Goal: Task Accomplishment & Management: Complete application form

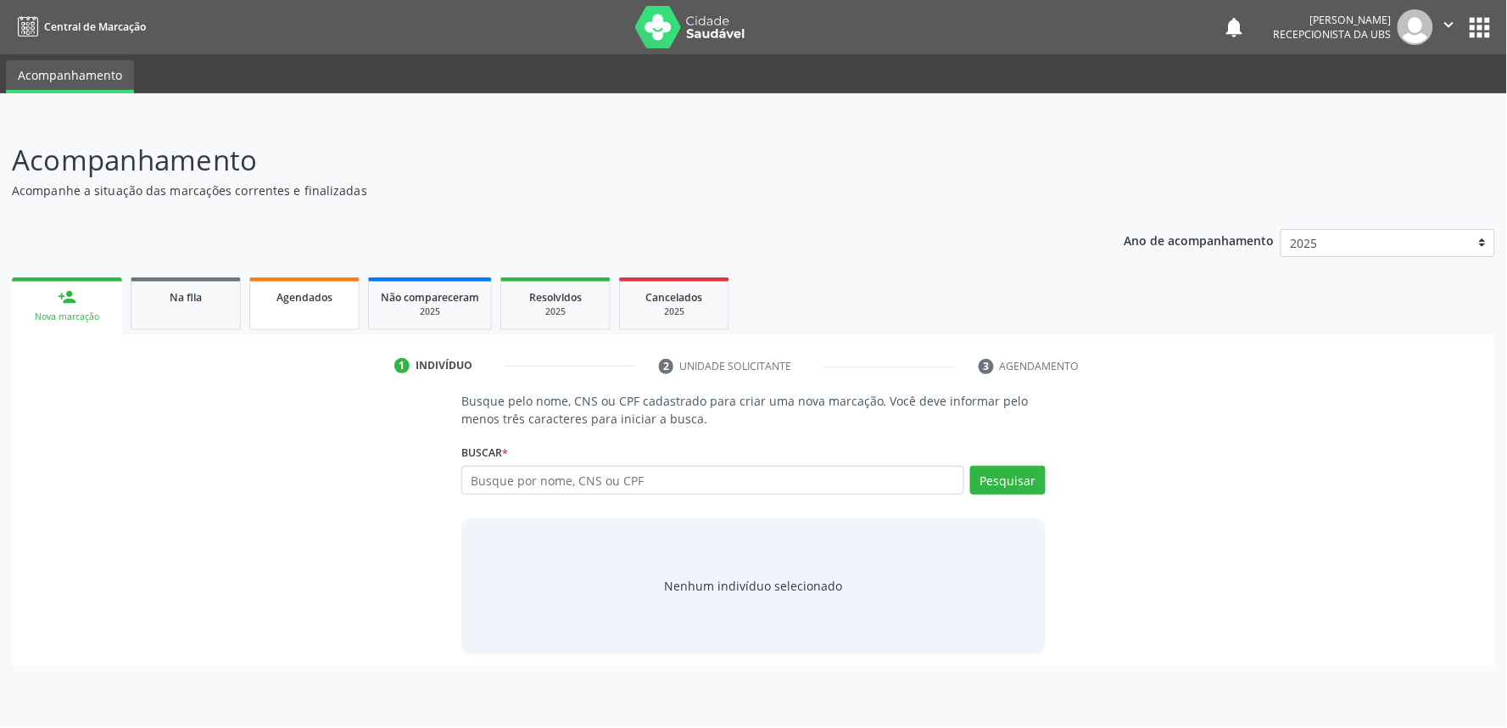
click at [305, 307] on link "Agendados" at bounding box center [304, 303] width 110 height 53
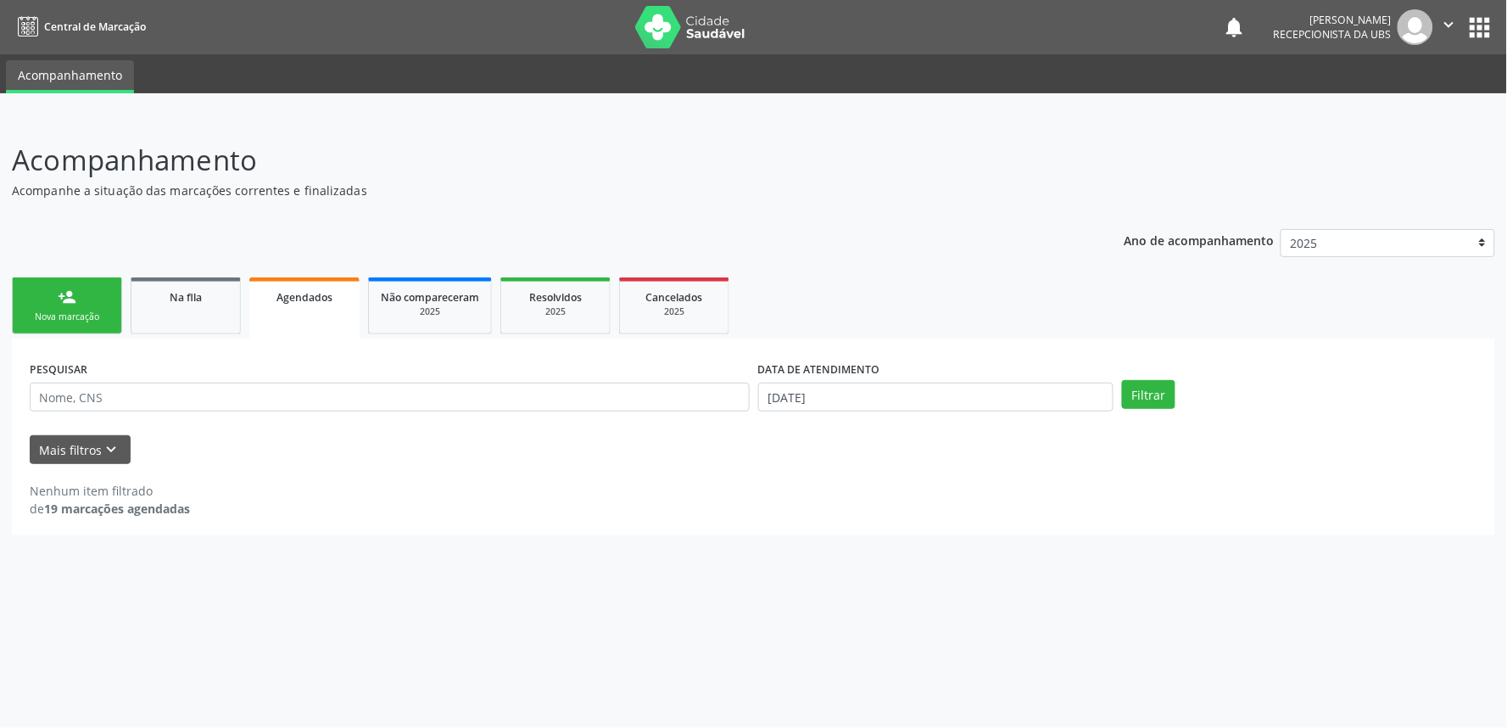
click at [68, 314] on div "Nova marcação" at bounding box center [67, 316] width 85 height 13
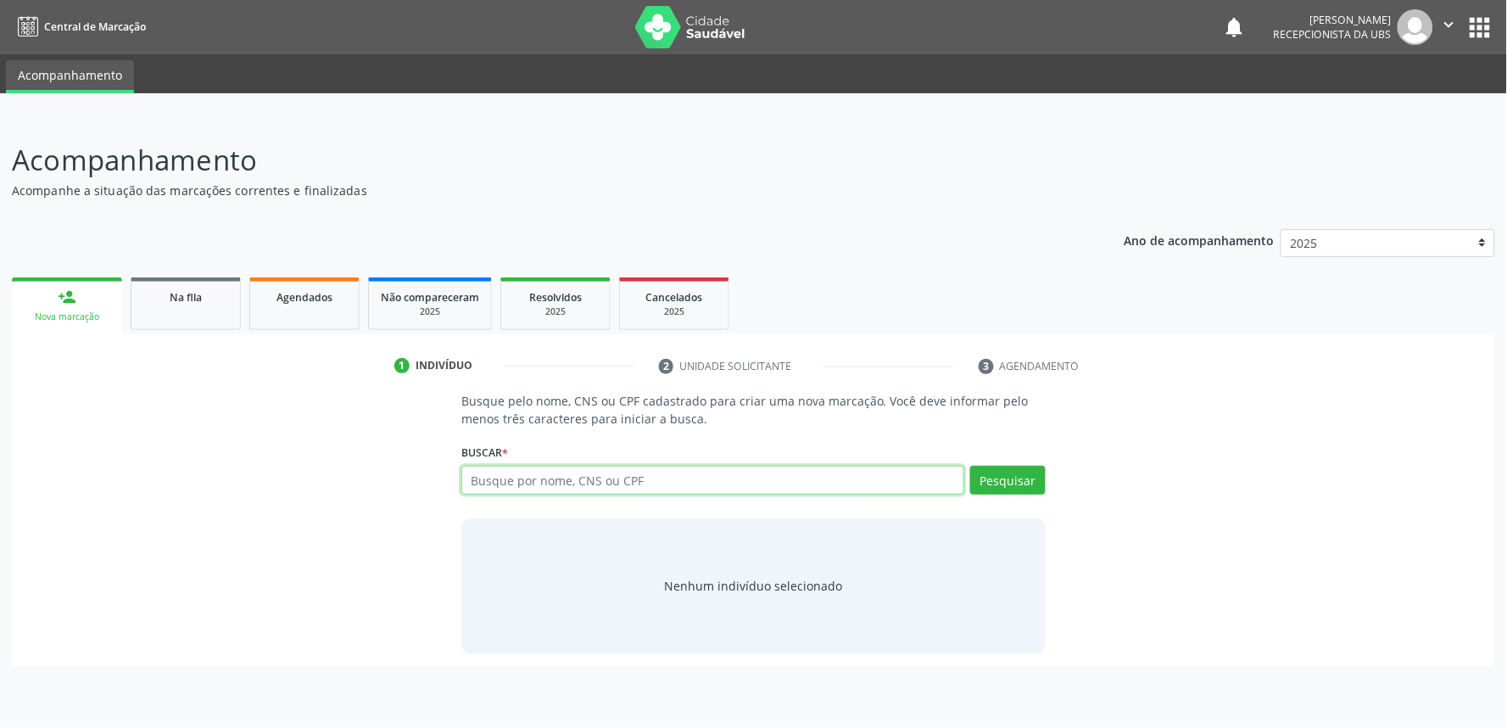
click at [548, 480] on input "text" at bounding box center [712, 480] width 503 height 29
paste input "700004008699206"
type input "700004008699206"
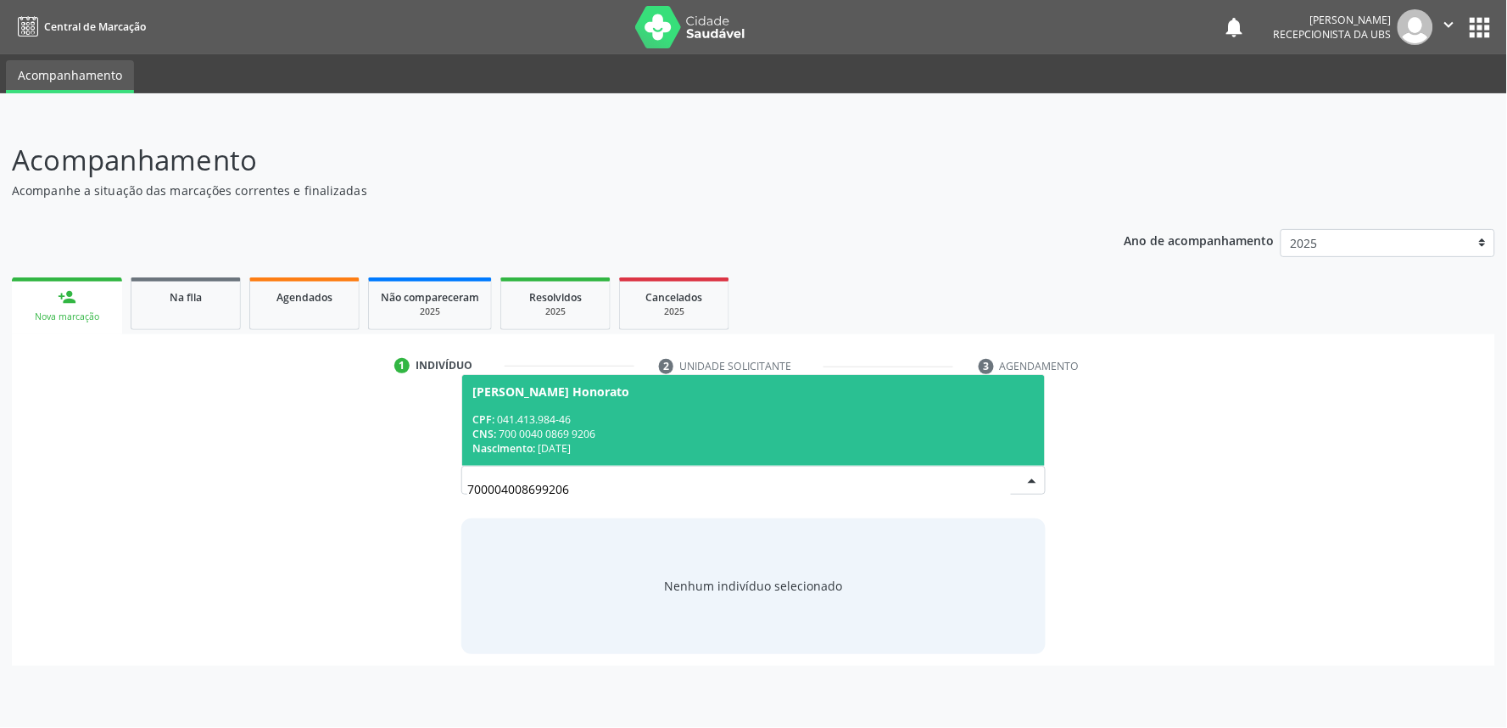
click at [580, 430] on div "CNS: 700 0040 0869 9206" at bounding box center [753, 434] width 562 height 14
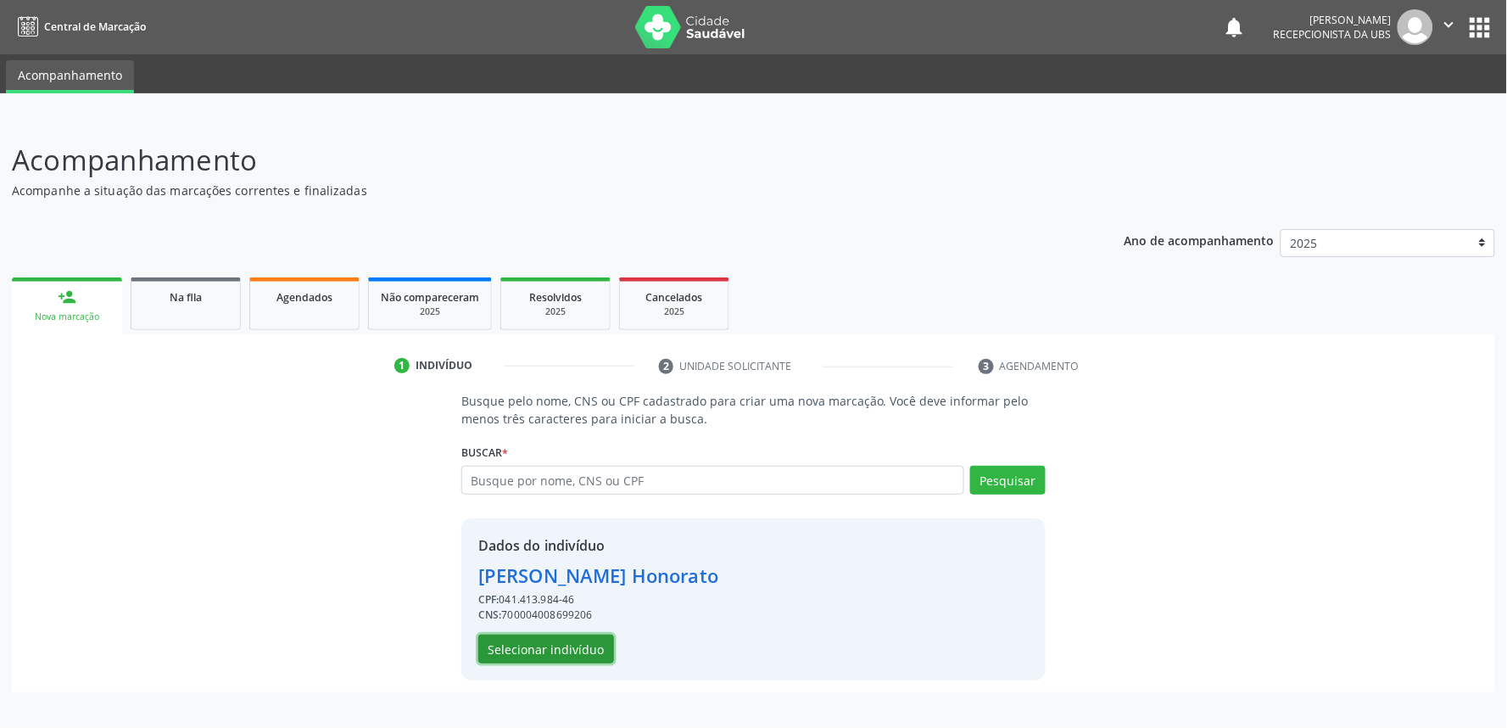
click at [585, 655] on button "Selecionar indivíduo" at bounding box center [546, 649] width 136 height 29
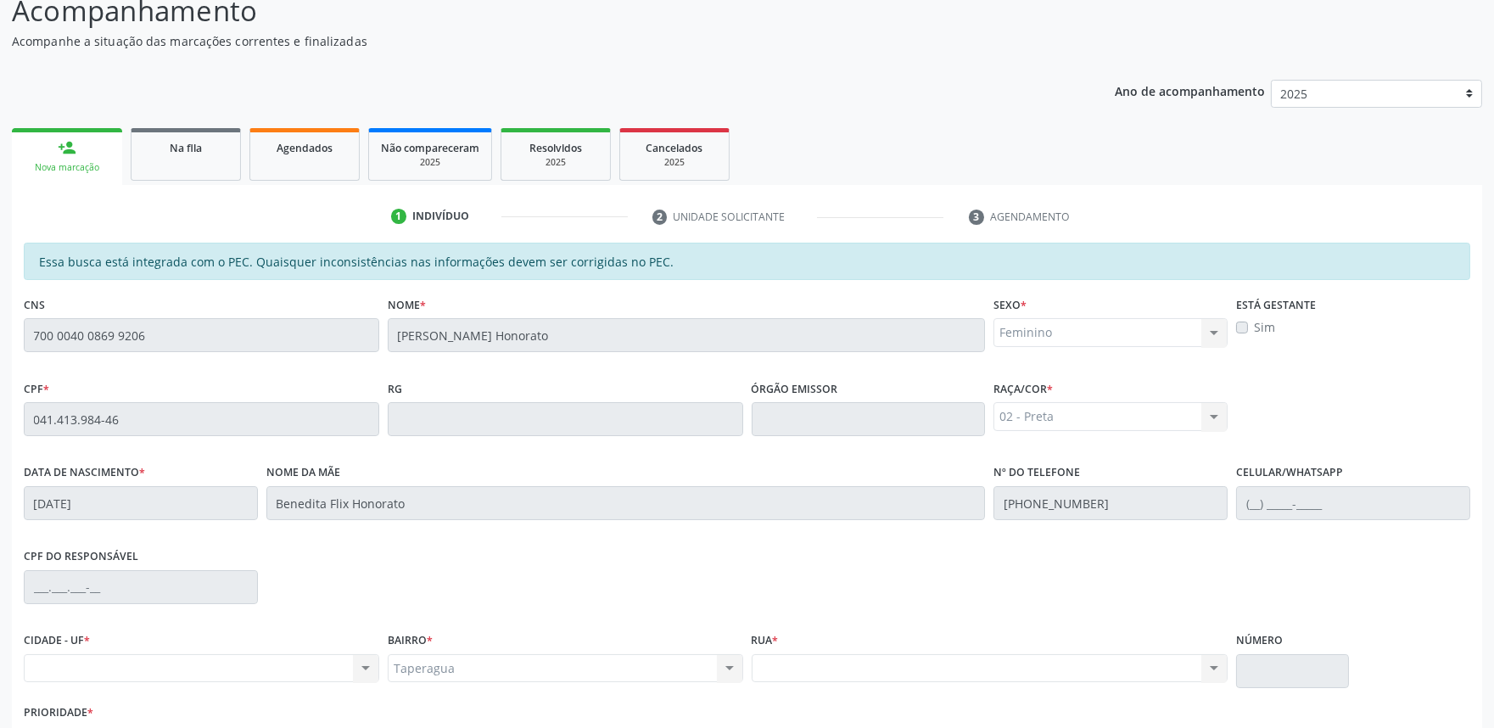
scroll to position [264, 0]
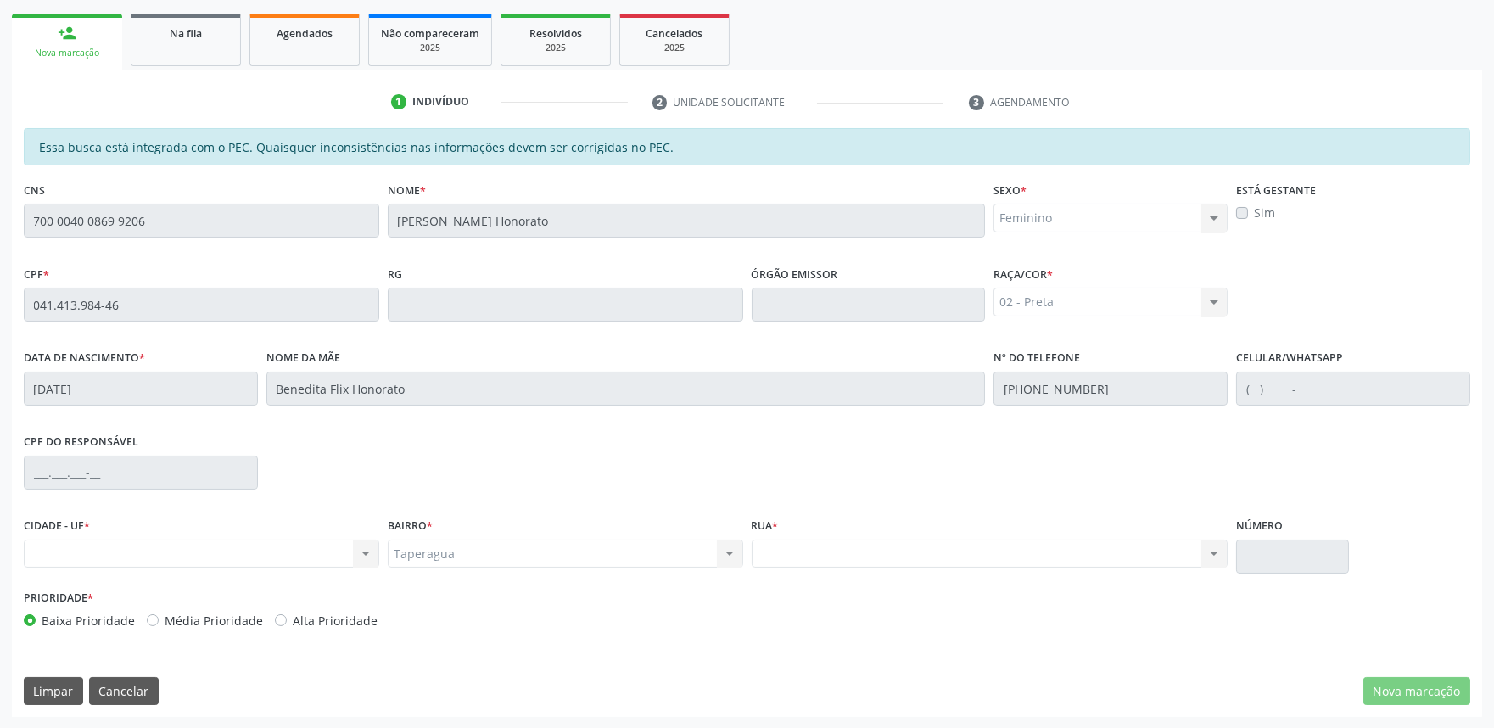
click at [333, 548] on div "Nenhum resultado encontrado para: " " Não há nenhuma opção para ser exibida." at bounding box center [201, 553] width 355 height 29
click at [363, 552] on div "Nenhum resultado encontrado para: " " Não há nenhuma opção para ser exibida." at bounding box center [201, 553] width 355 height 29
click at [445, 42] on div "2025" at bounding box center [430, 48] width 98 height 13
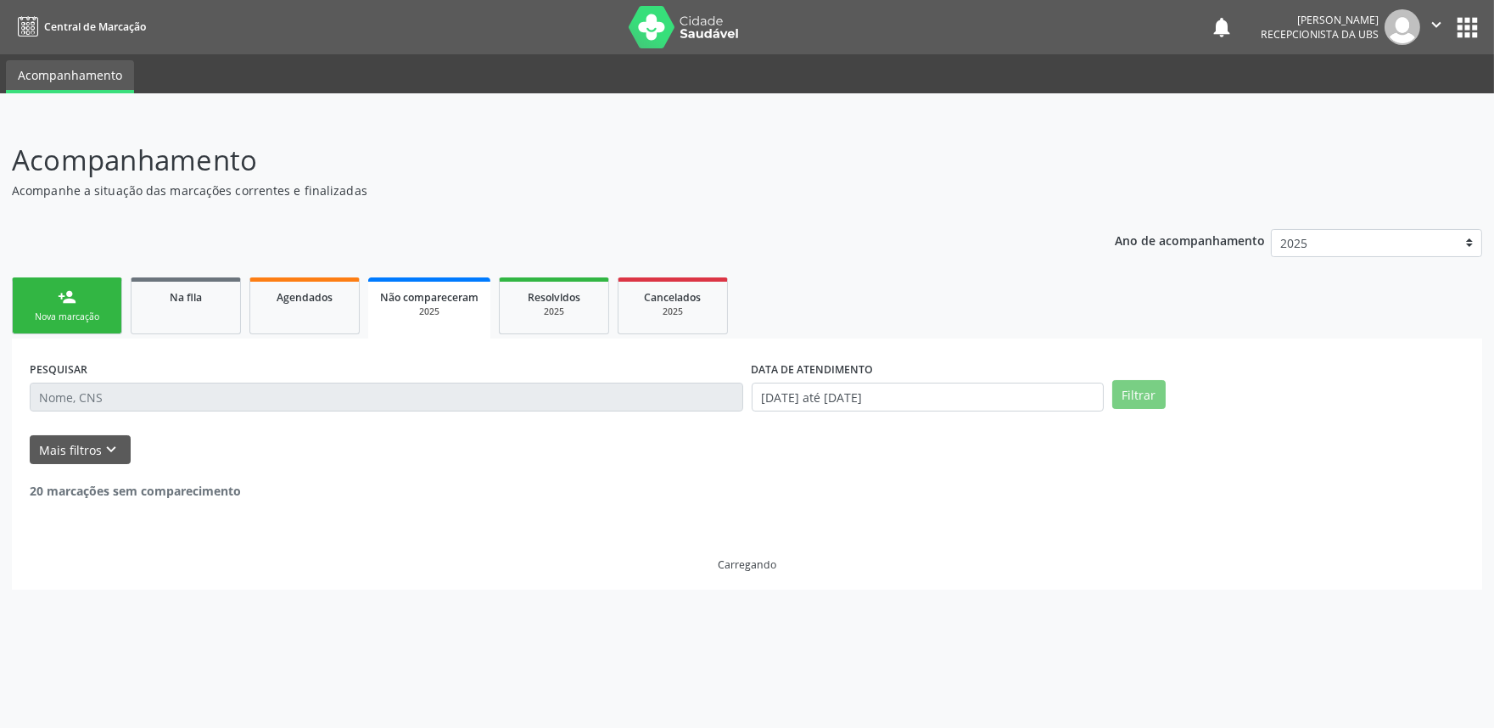
scroll to position [0, 0]
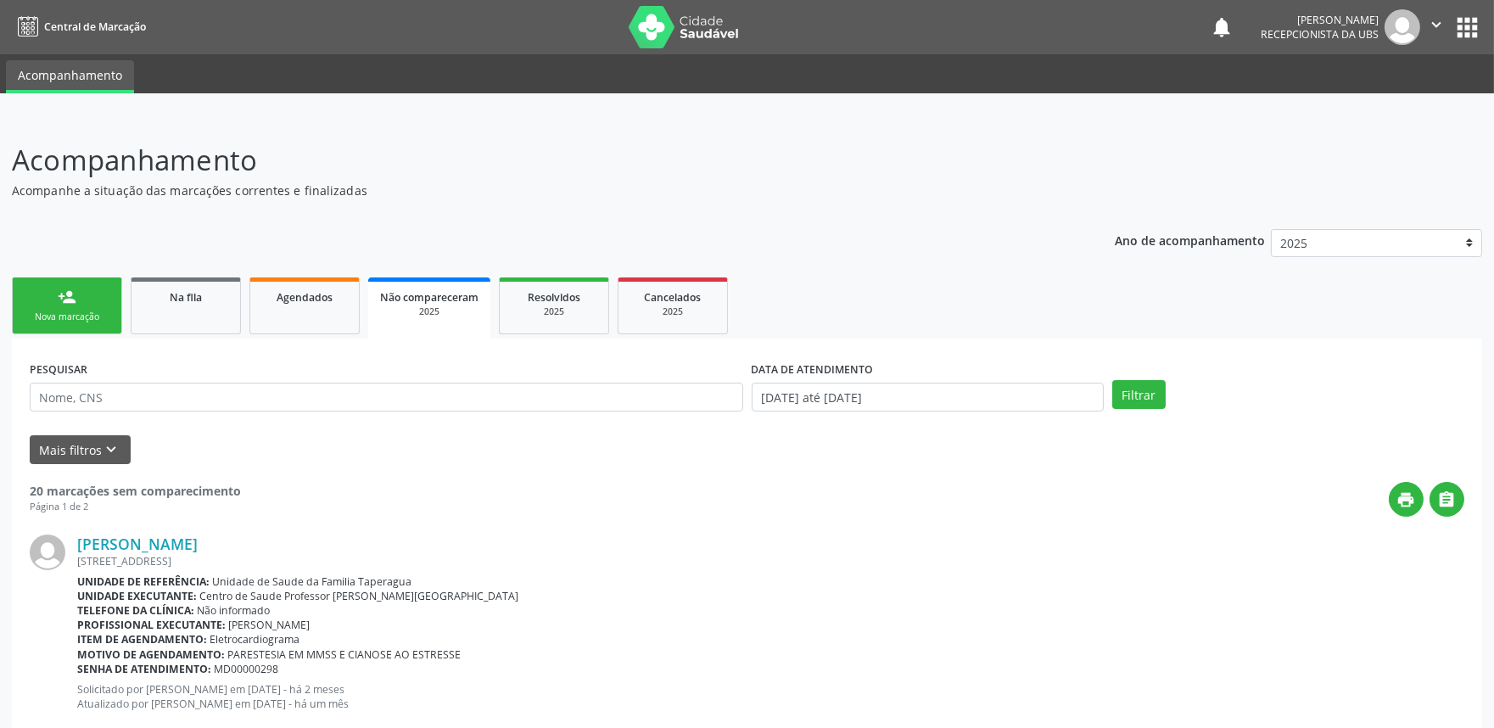
click at [70, 306] on link "person_add Nova marcação" at bounding box center [67, 305] width 110 height 57
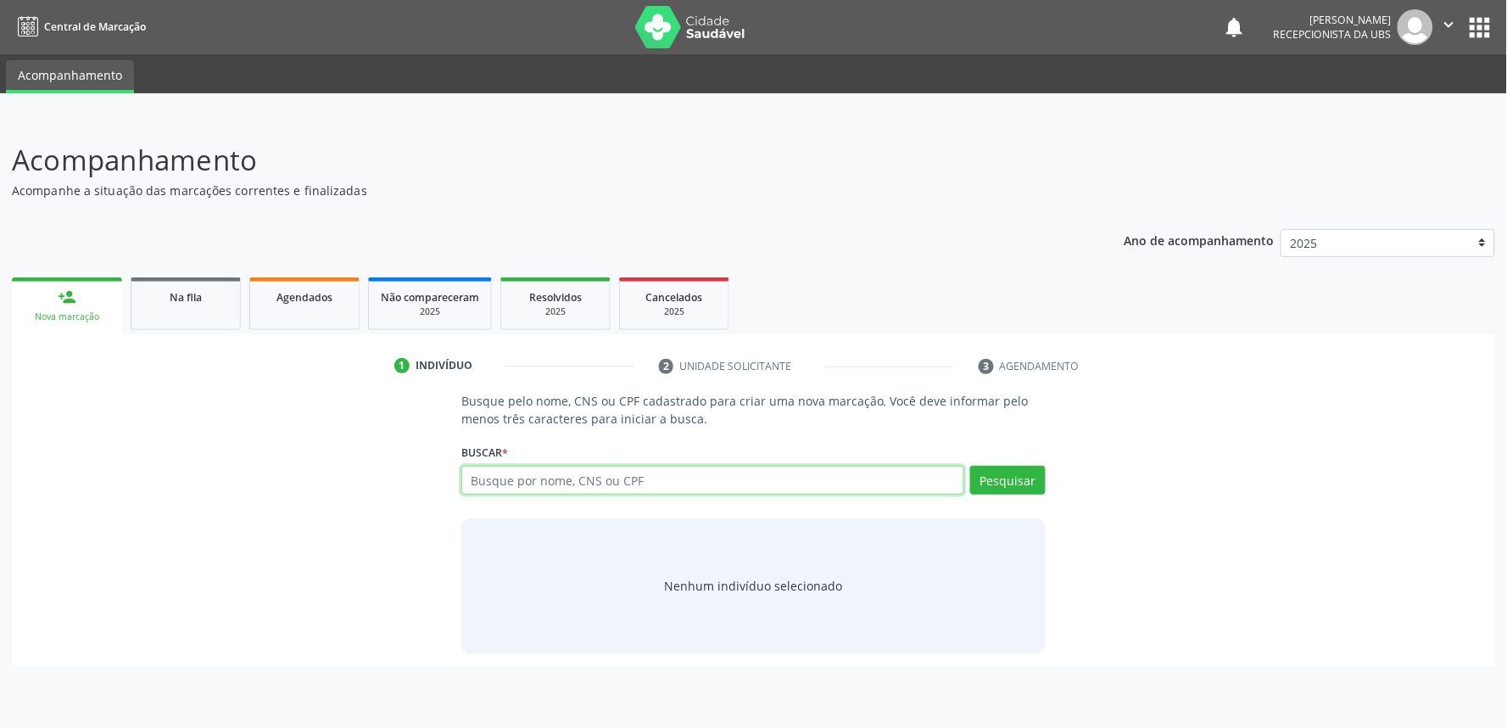
click at [527, 473] on input "text" at bounding box center [712, 480] width 503 height 29
paste input "700004008699206"
type input "700004008699206"
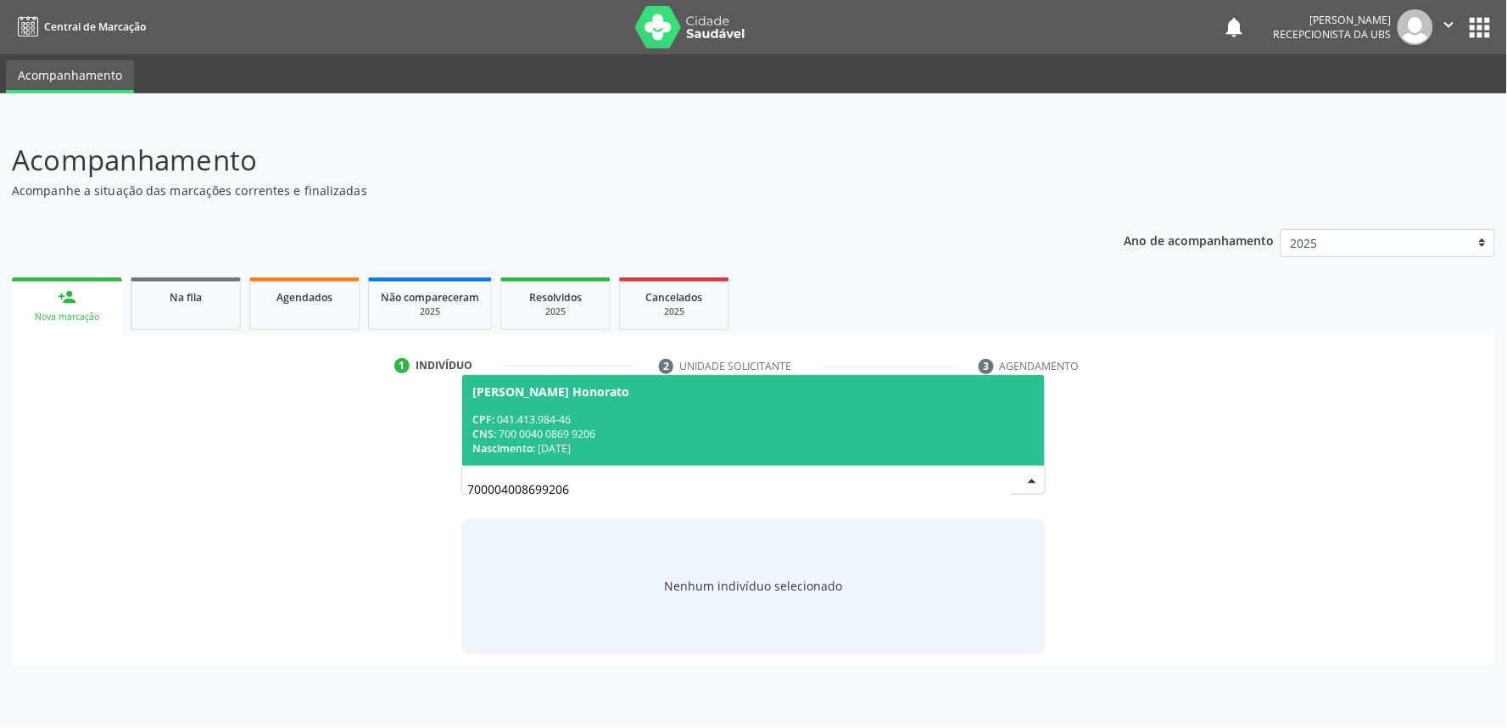
click at [690, 390] on div "Gilda Felix Honorato" at bounding box center [753, 392] width 562 height 14
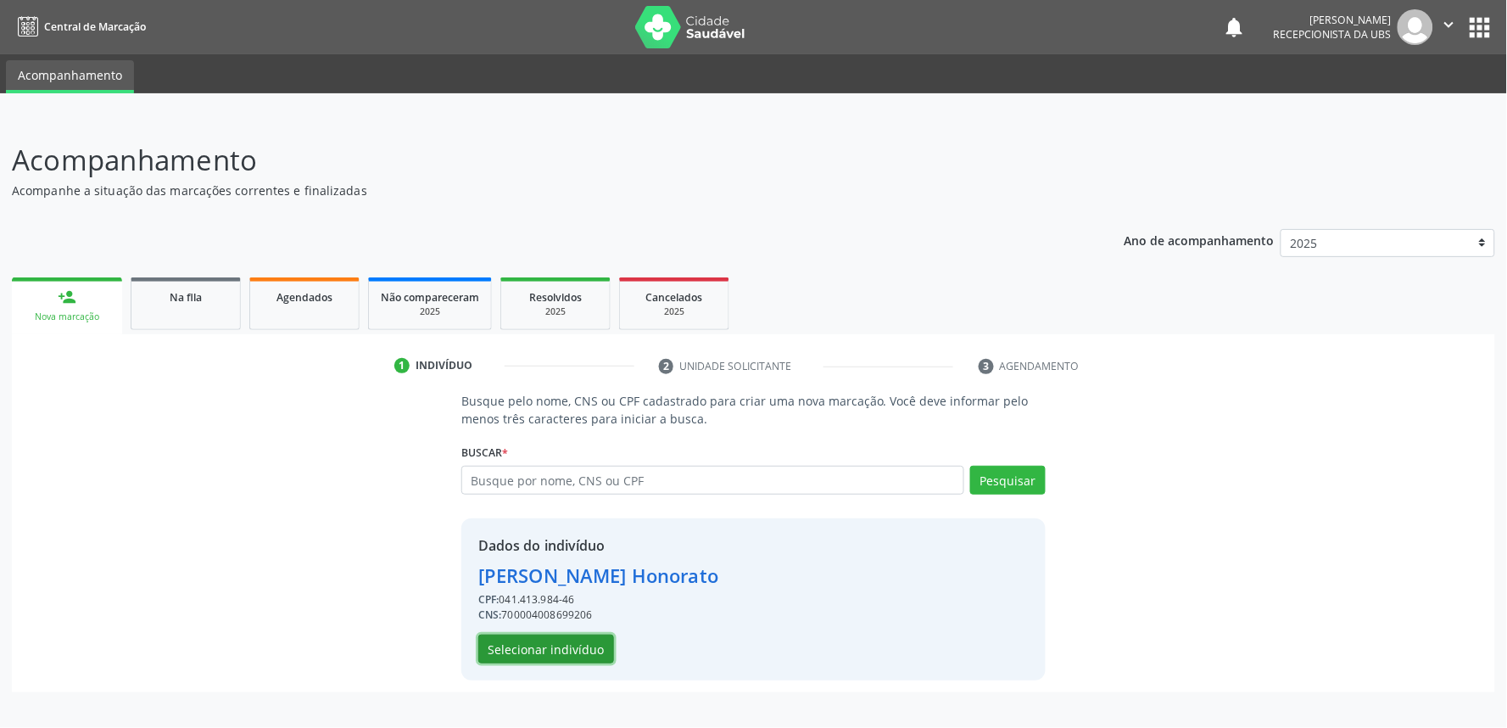
click at [541, 647] on button "Selecionar indivíduo" at bounding box center [546, 649] width 136 height 29
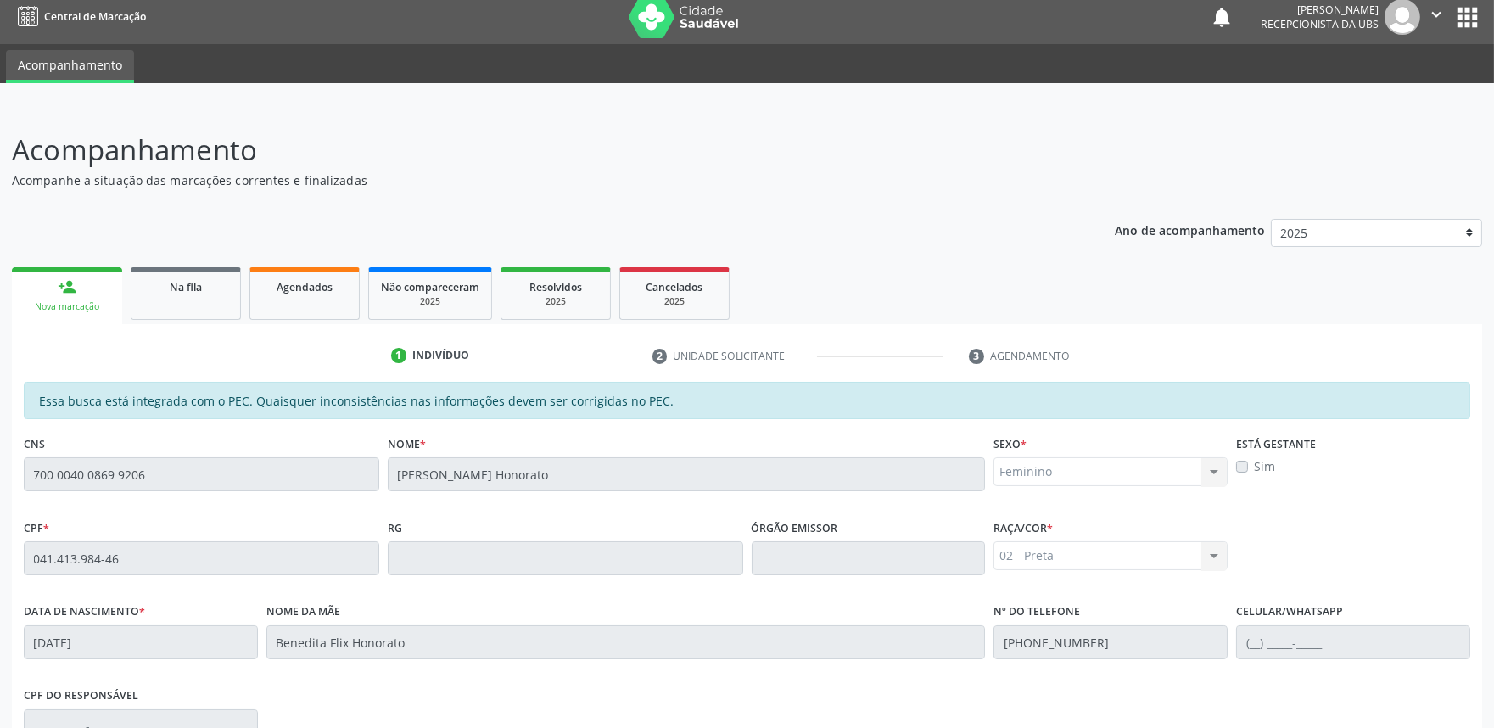
scroll to position [264, 0]
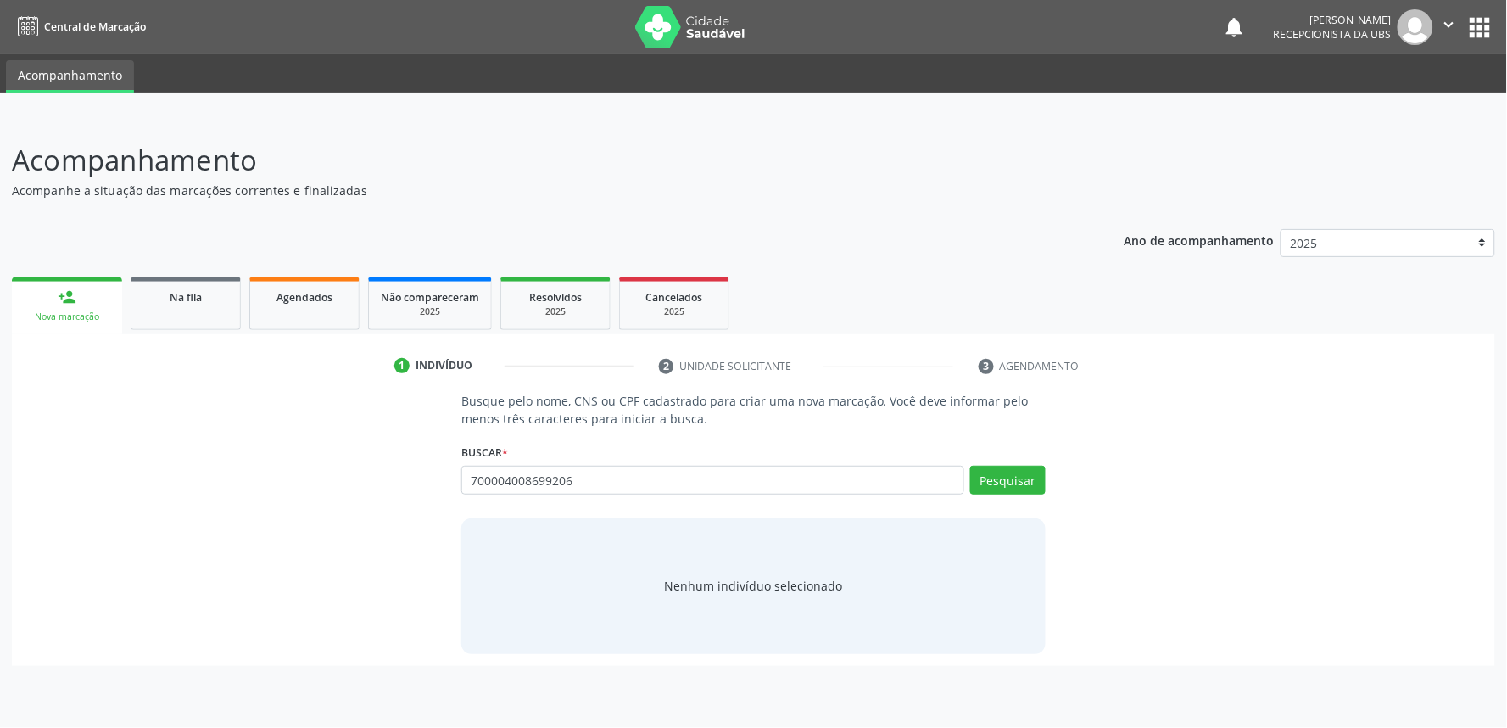
type input "700004008699206"
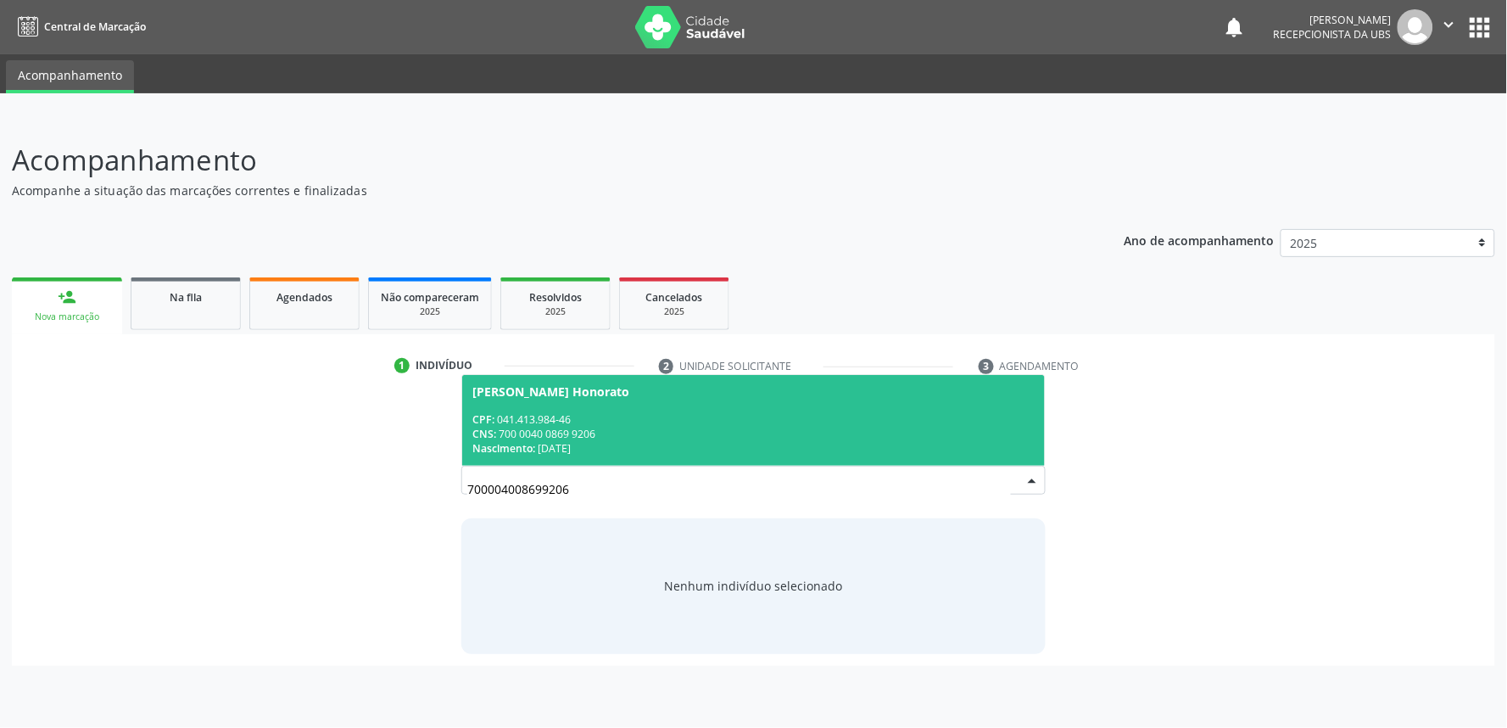
click at [742, 456] on span "[PERSON_NAME] Honorato CPF: 041.413.984-46 CNS: 700 0040 0869 9206 Nascimento: …" at bounding box center [753, 420] width 583 height 91
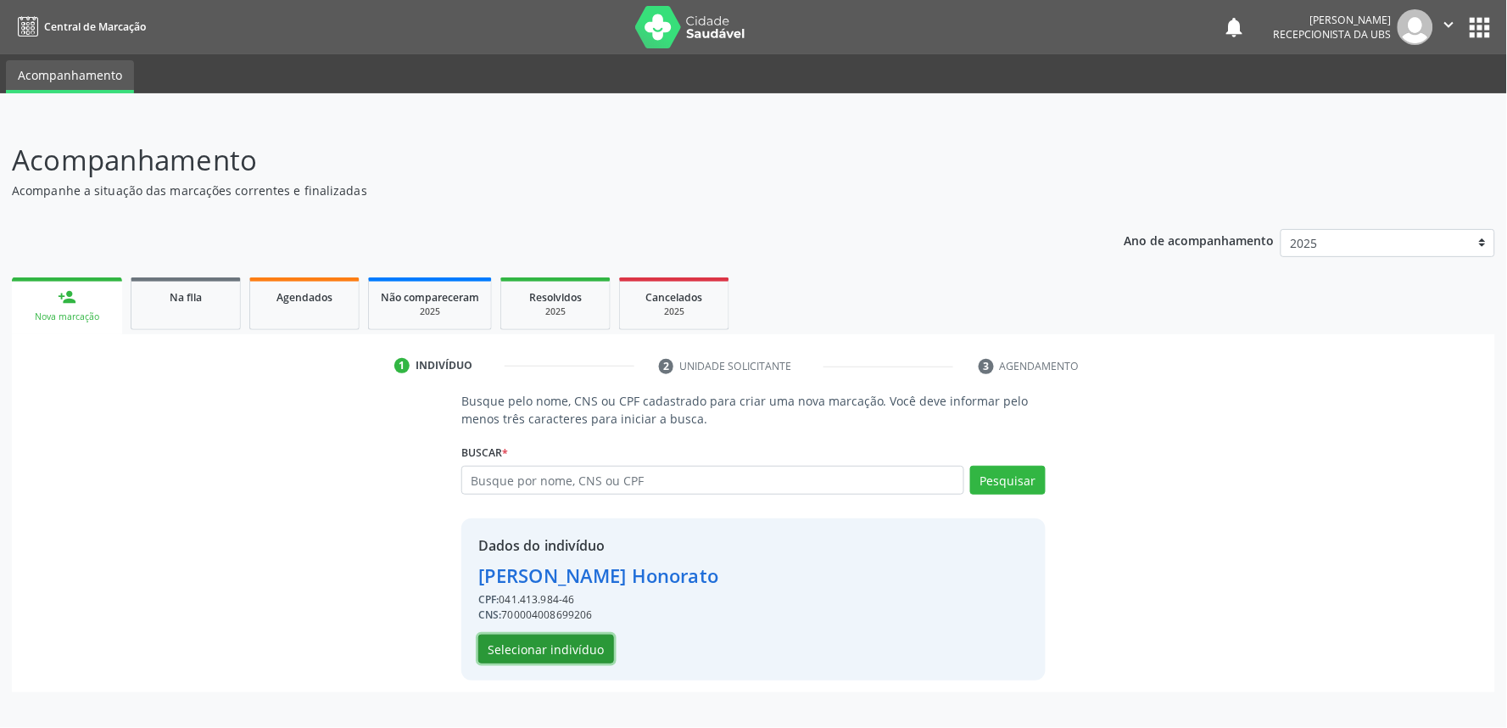
click at [573, 635] on button "Selecionar indivíduo" at bounding box center [546, 649] width 136 height 29
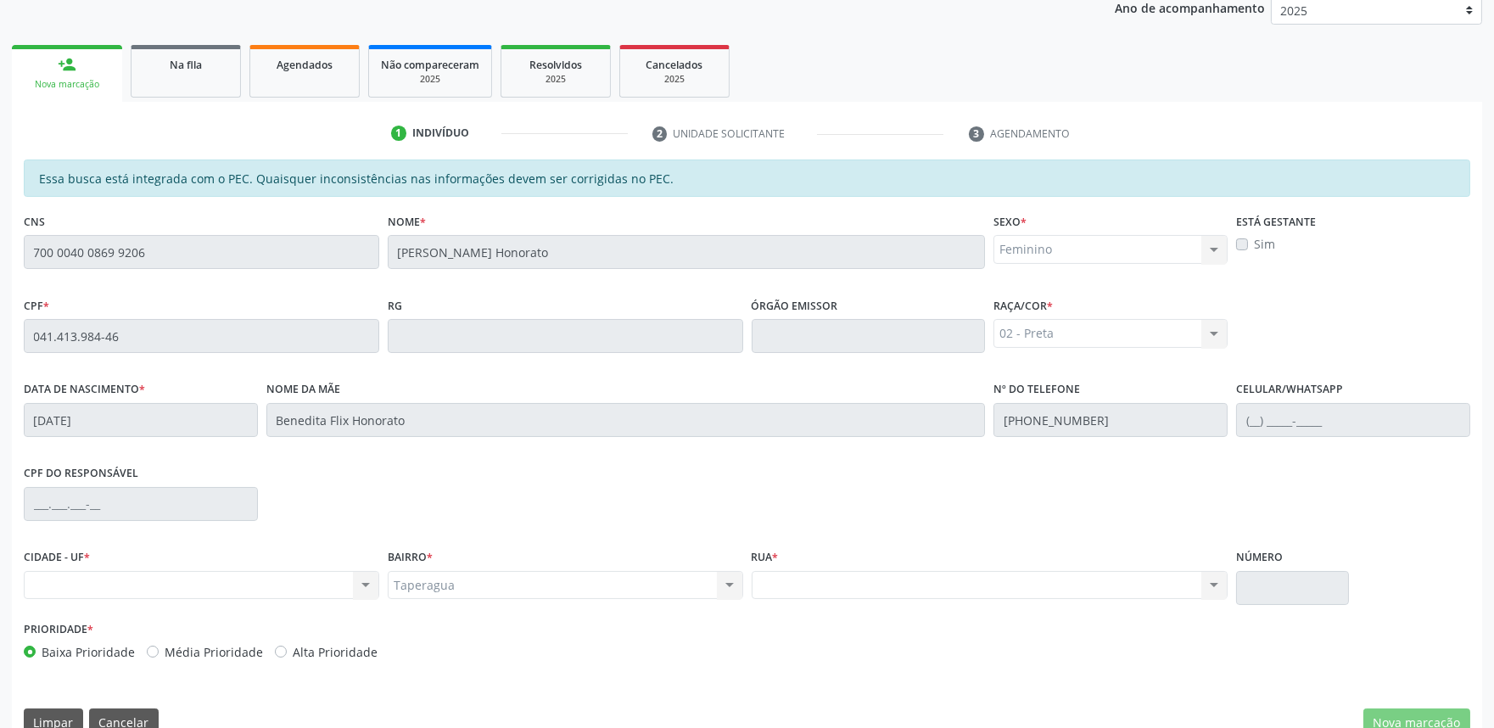
scroll to position [264, 0]
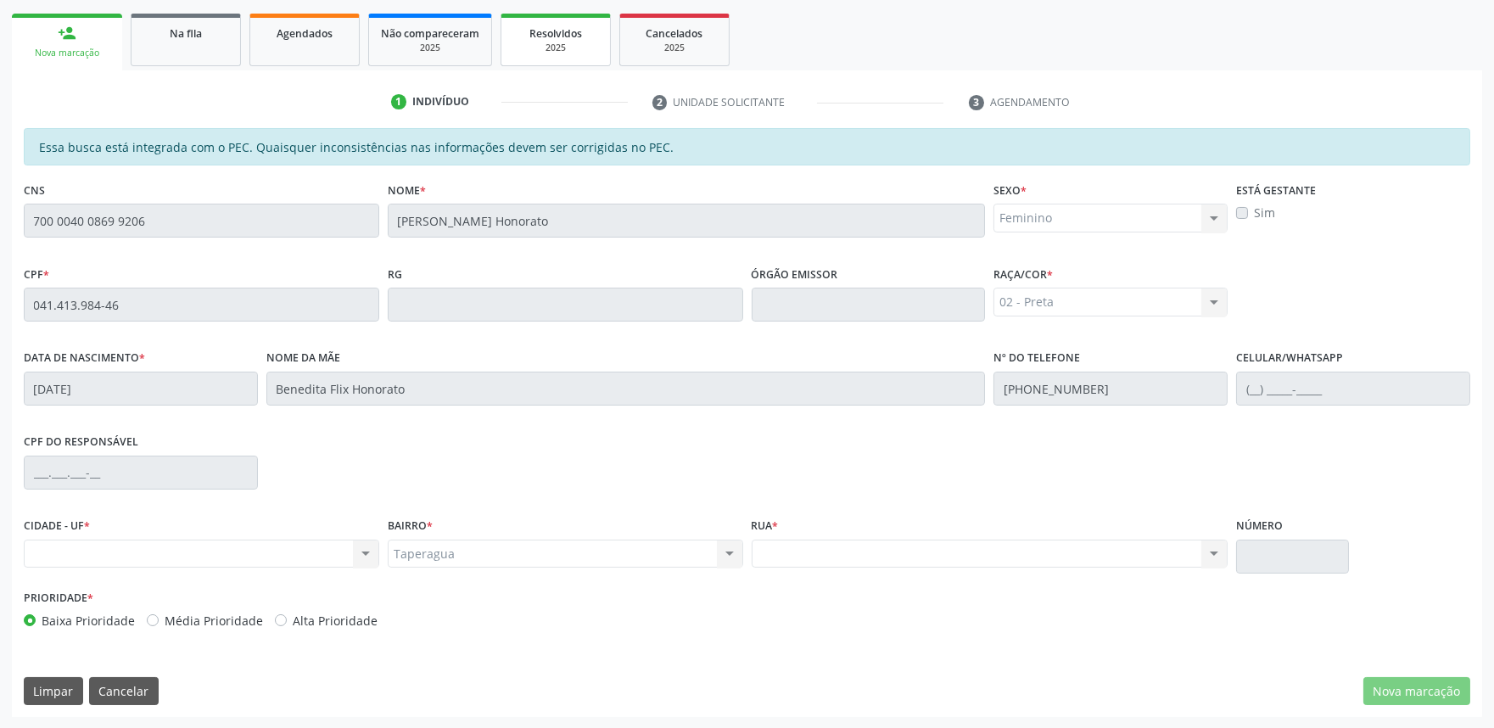
click at [594, 48] on div "2025" at bounding box center [555, 48] width 85 height 13
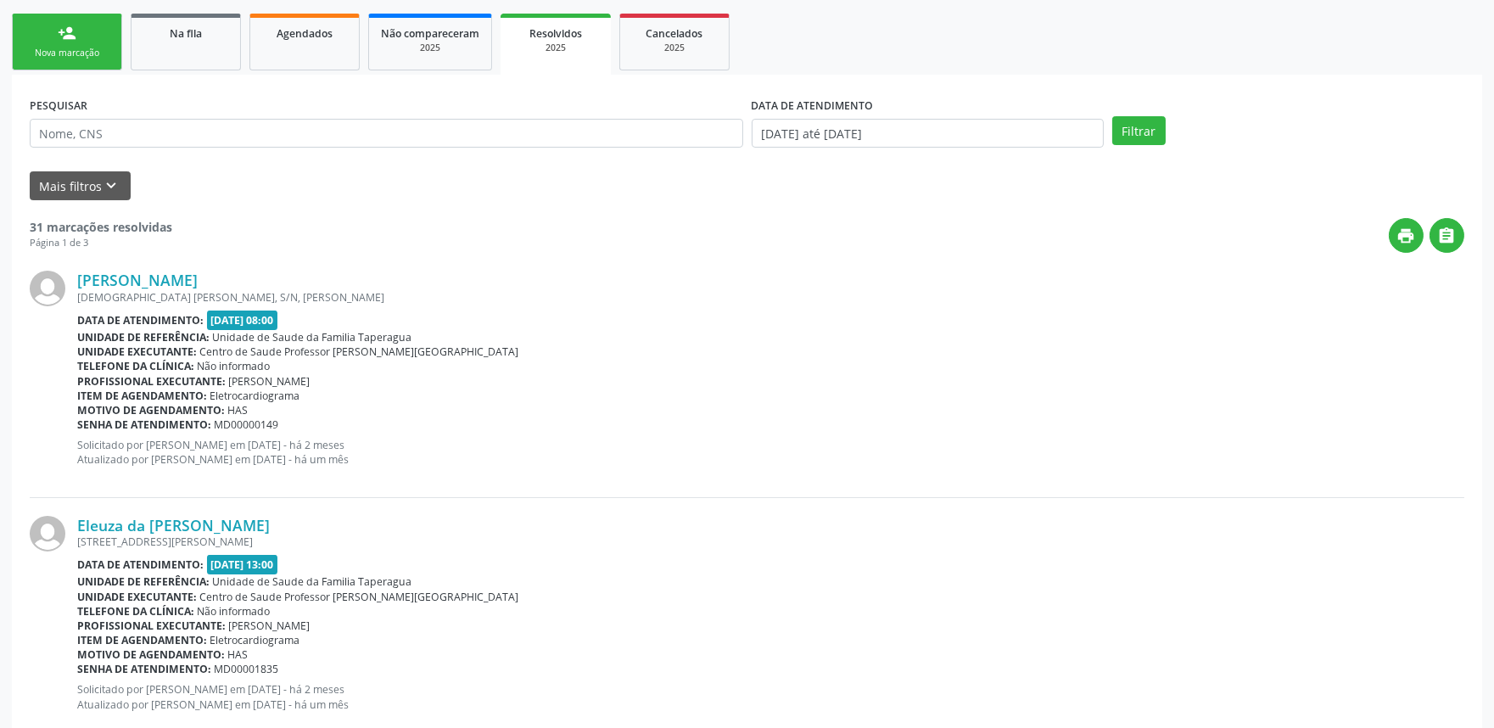
scroll to position [0, 0]
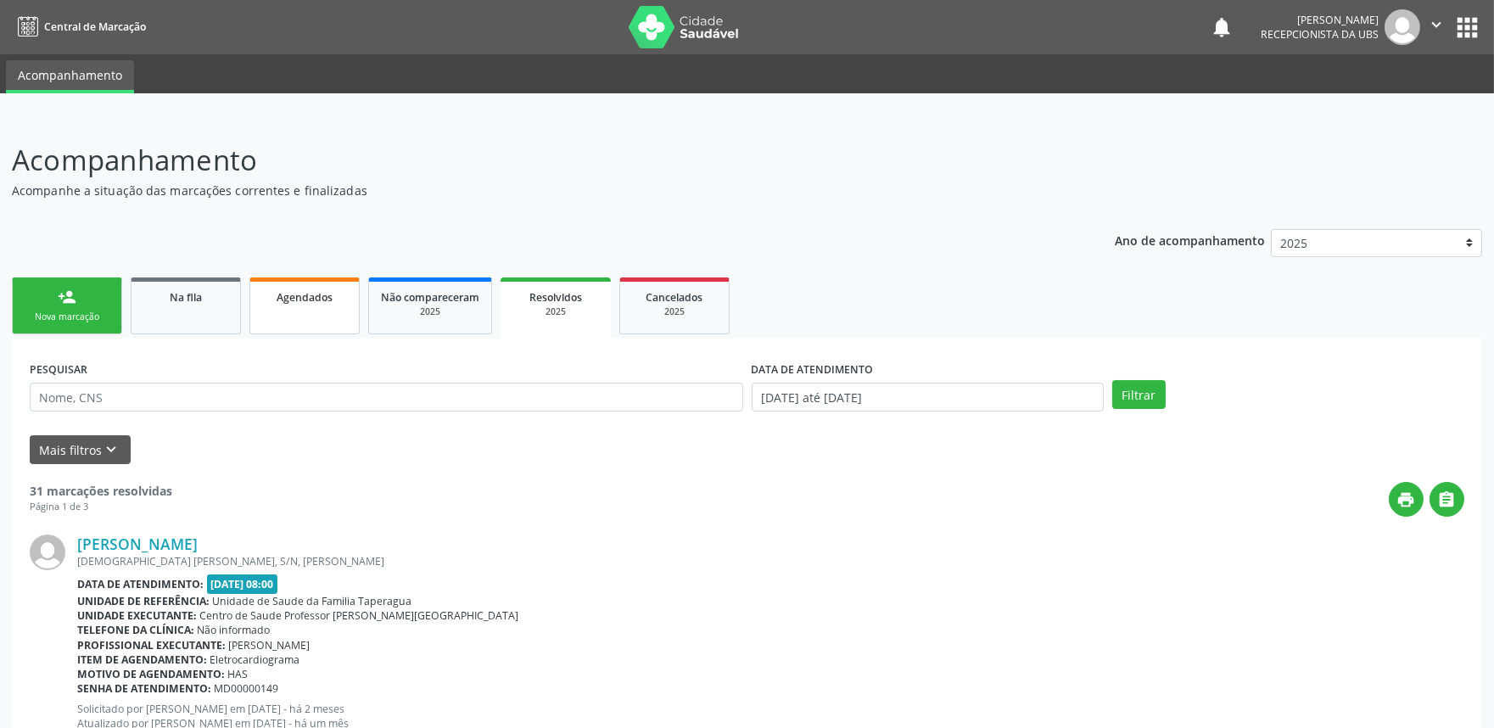
click at [294, 283] on link "Agendados" at bounding box center [304, 305] width 110 height 57
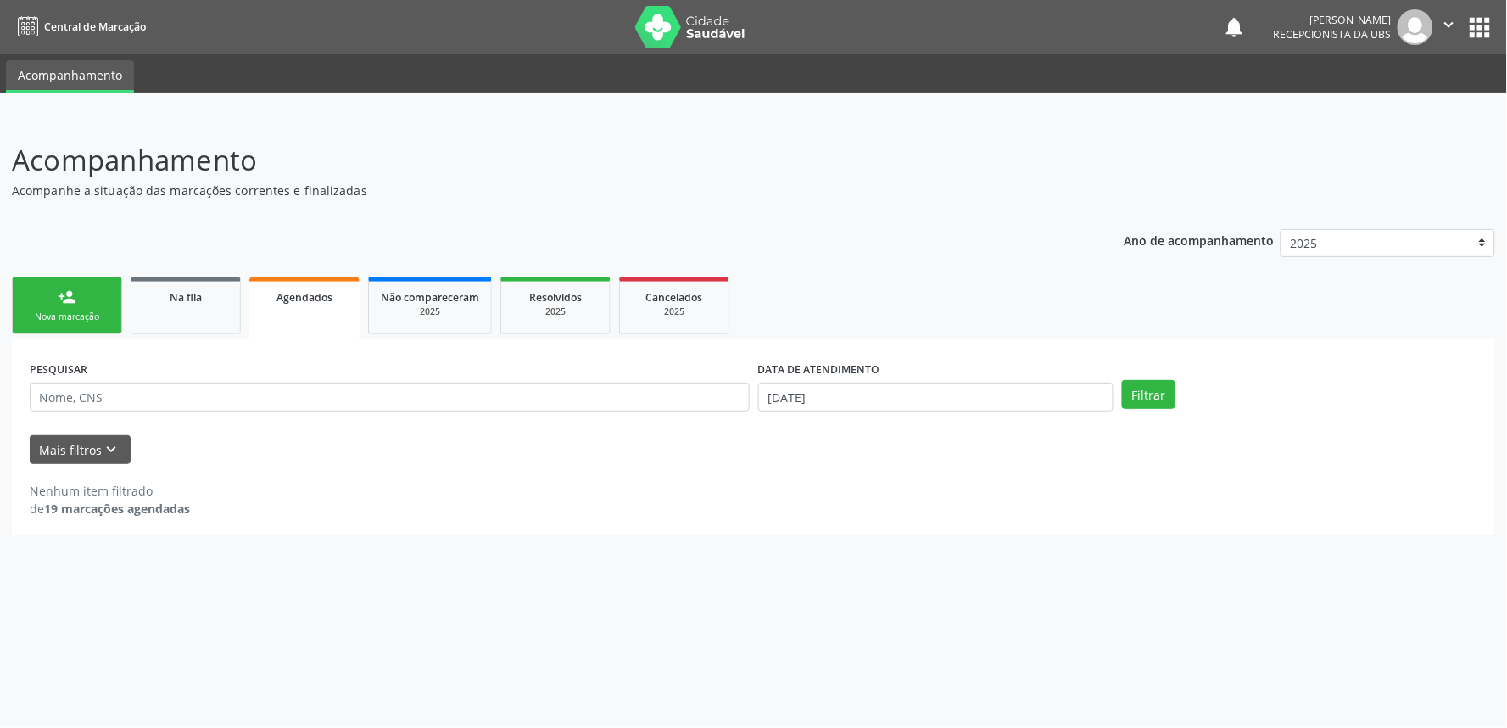
click at [59, 293] on div "person_add" at bounding box center [67, 297] width 19 height 19
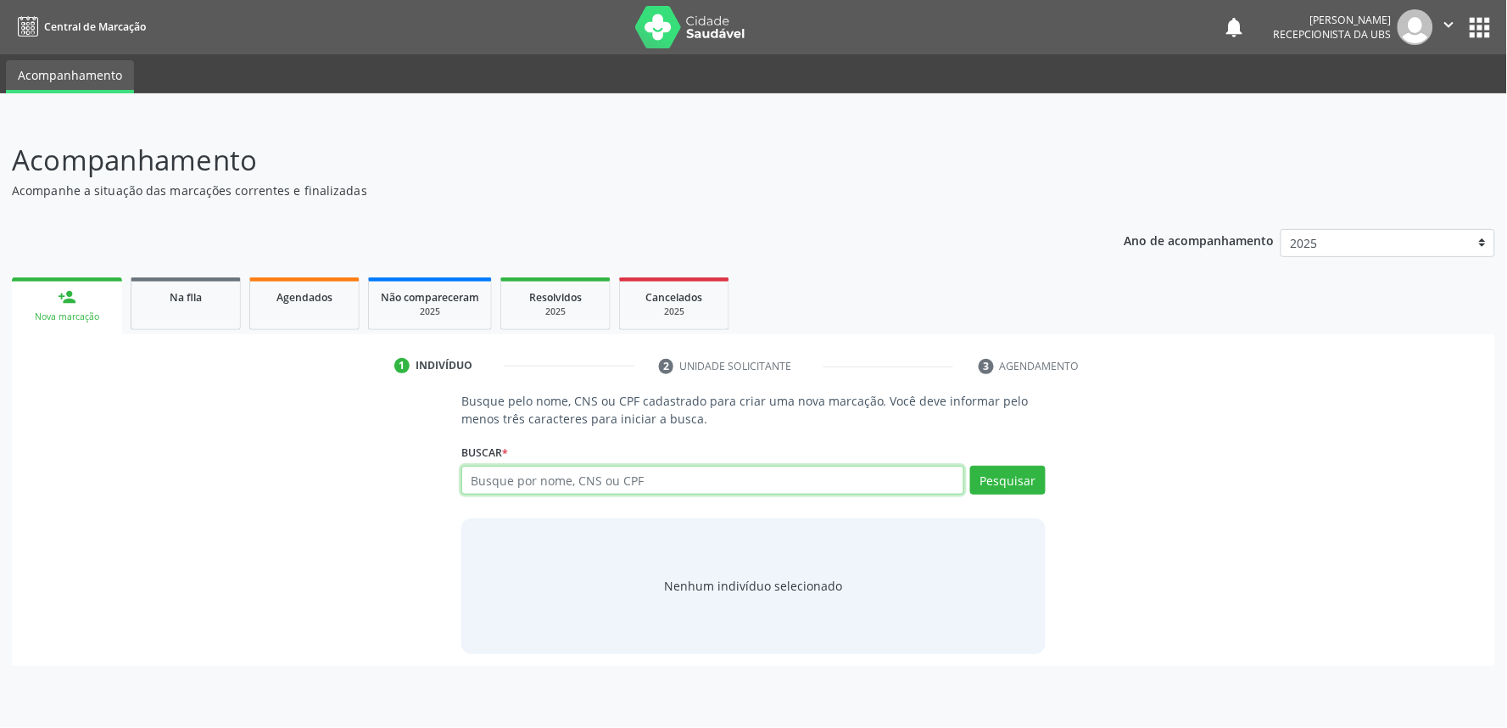
click at [566, 478] on input "text" at bounding box center [712, 480] width 503 height 29
paste input "700004008699206"
type input "700004008699206"
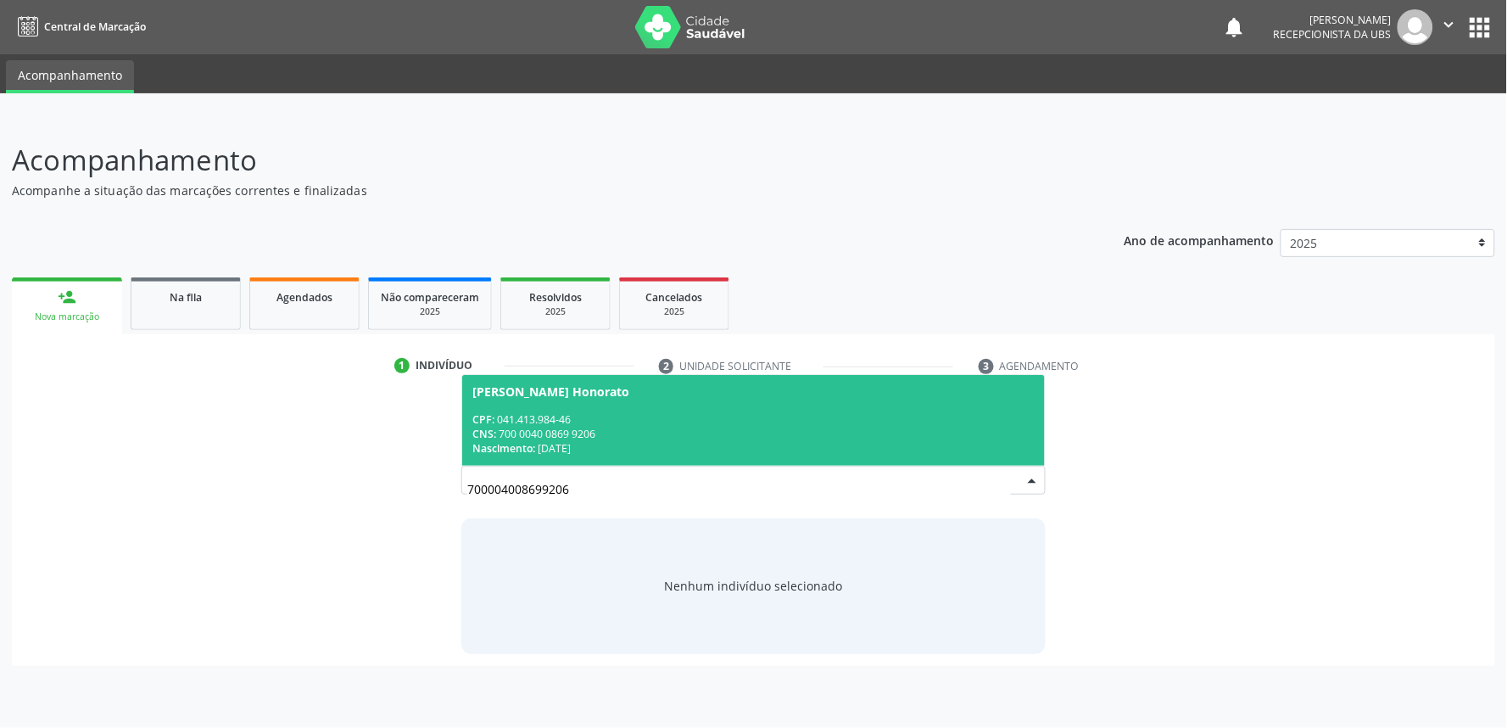
click at [658, 410] on span "Gilda Felix Honorato CPF: 041.413.984-46 CNS: 700 0040 0869 9206 Nascimento: 14…" at bounding box center [753, 420] width 583 height 91
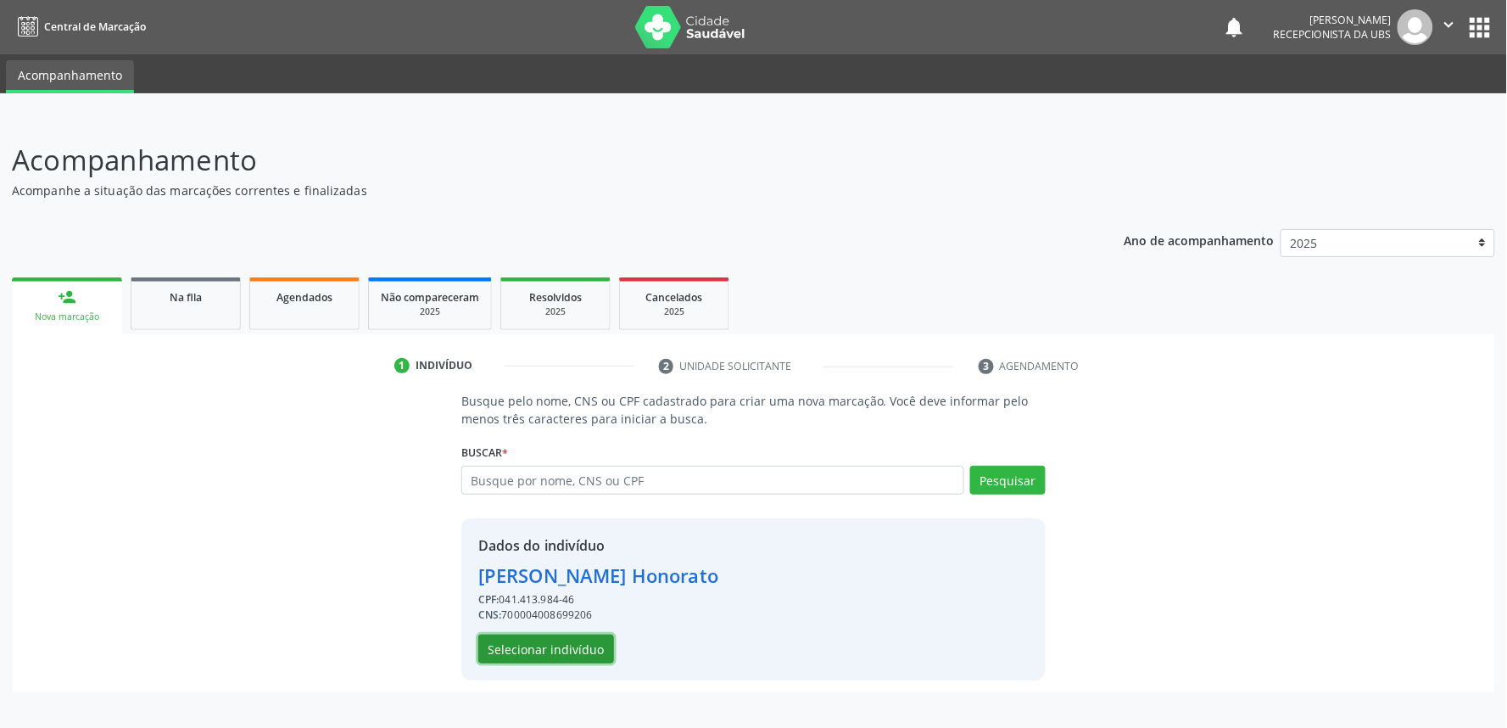
click at [552, 654] on button "Selecionar indivíduo" at bounding box center [546, 649] width 136 height 29
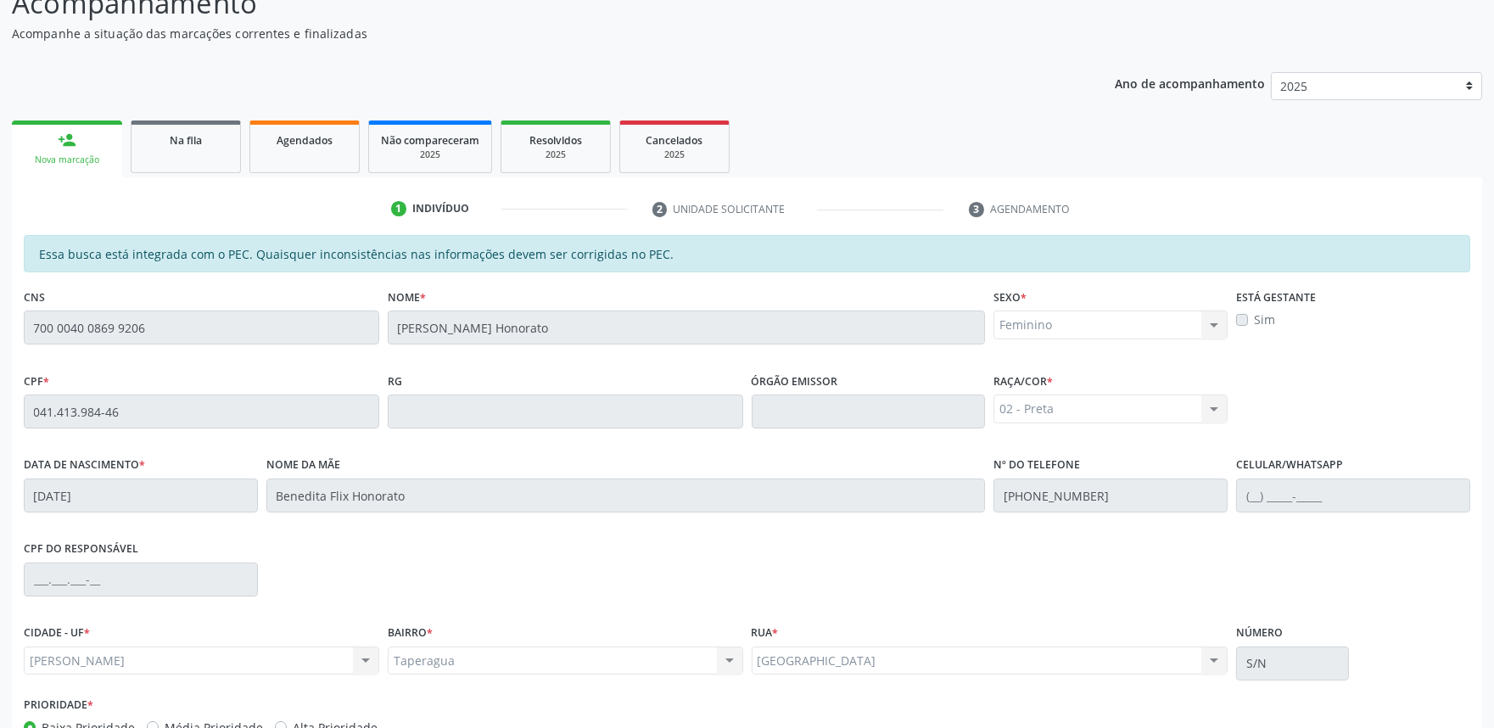
scroll to position [264, 0]
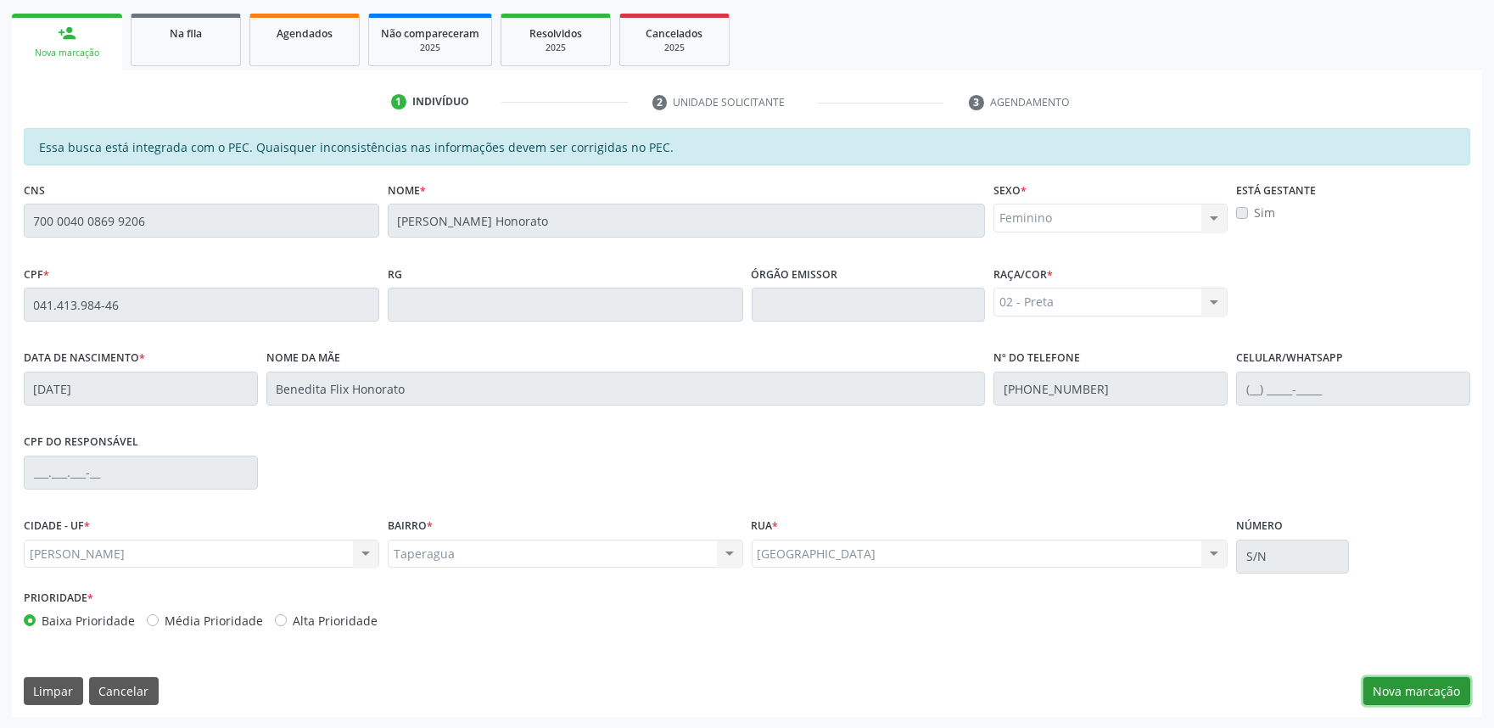
click at [1445, 685] on button "Nova marcação" at bounding box center [1416, 691] width 107 height 29
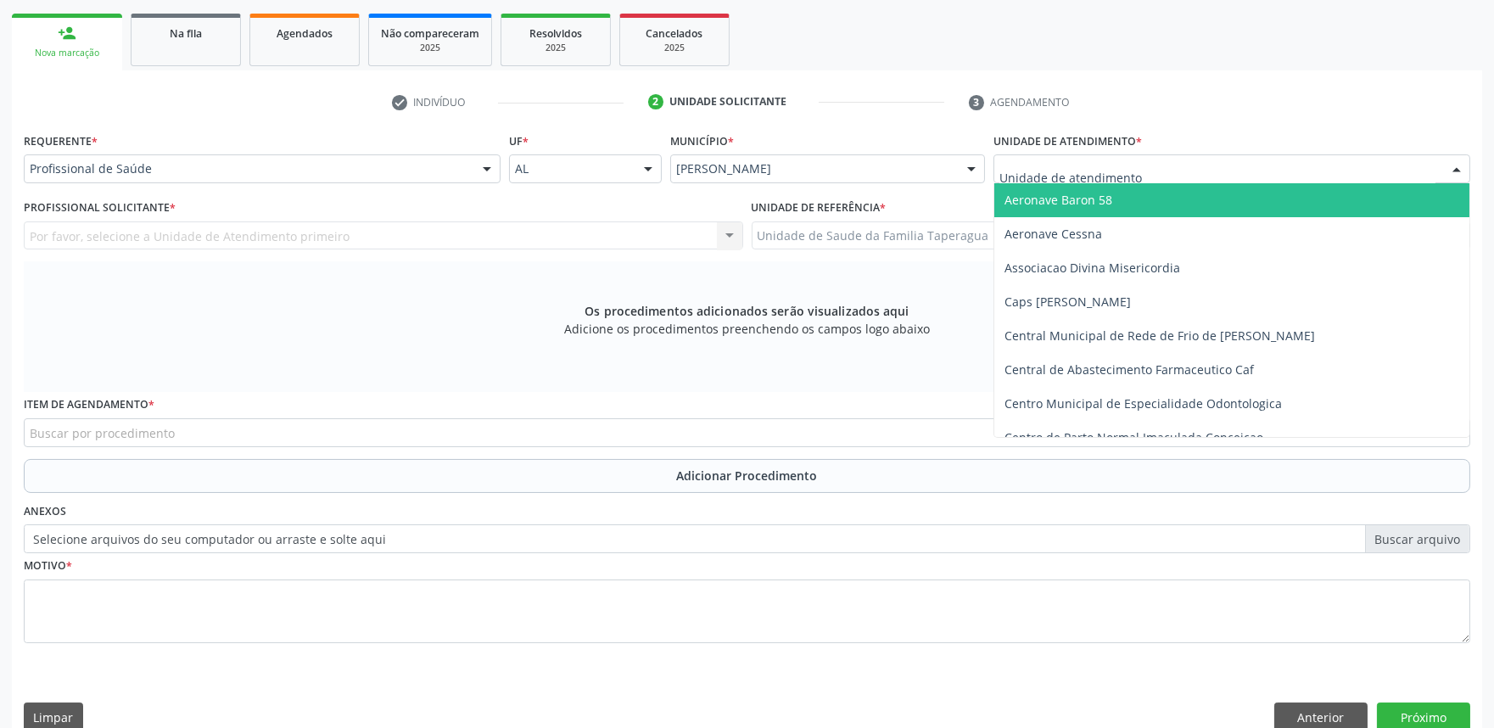
click at [1175, 167] on div at bounding box center [1231, 168] width 477 height 29
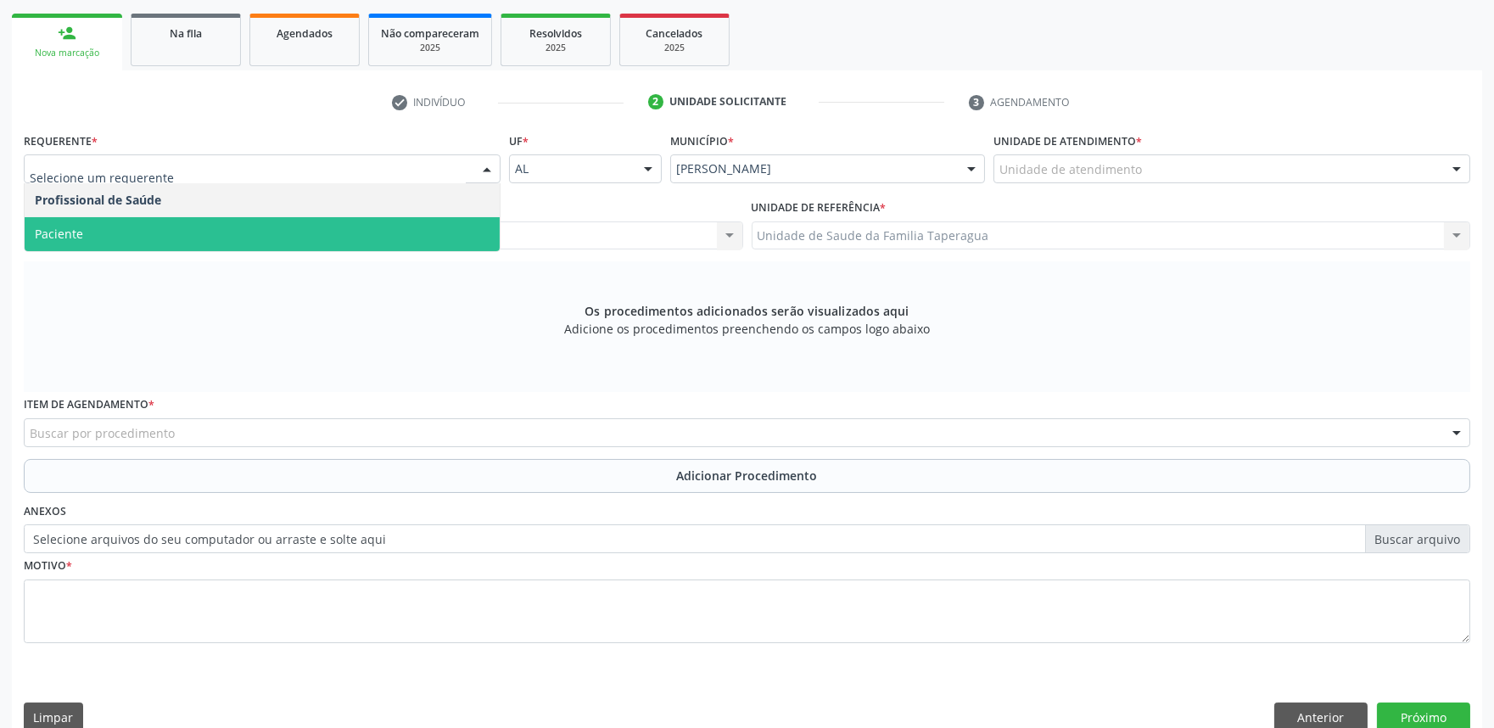
click at [420, 223] on span "Paciente" at bounding box center [262, 234] width 475 height 34
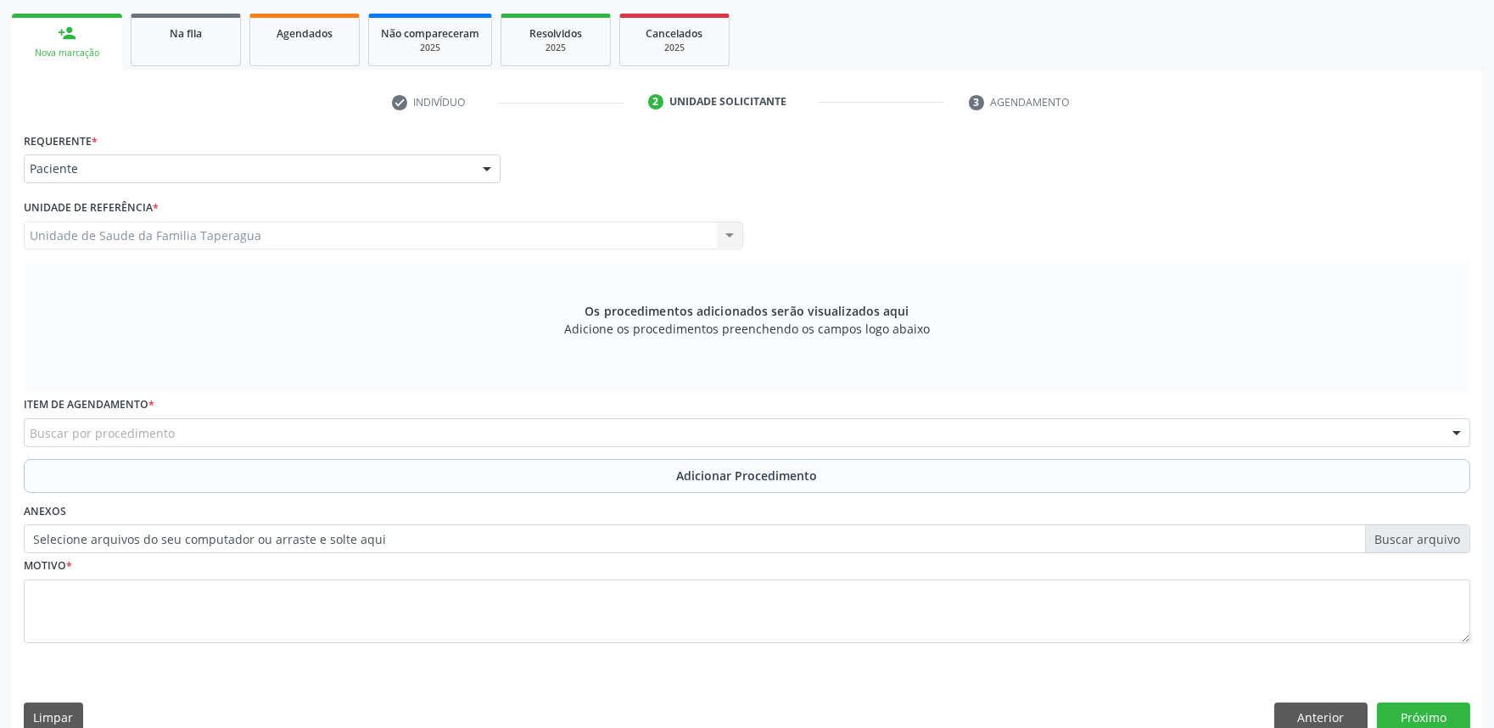
click at [421, 434] on div "Buscar por procedimento" at bounding box center [747, 432] width 1446 height 29
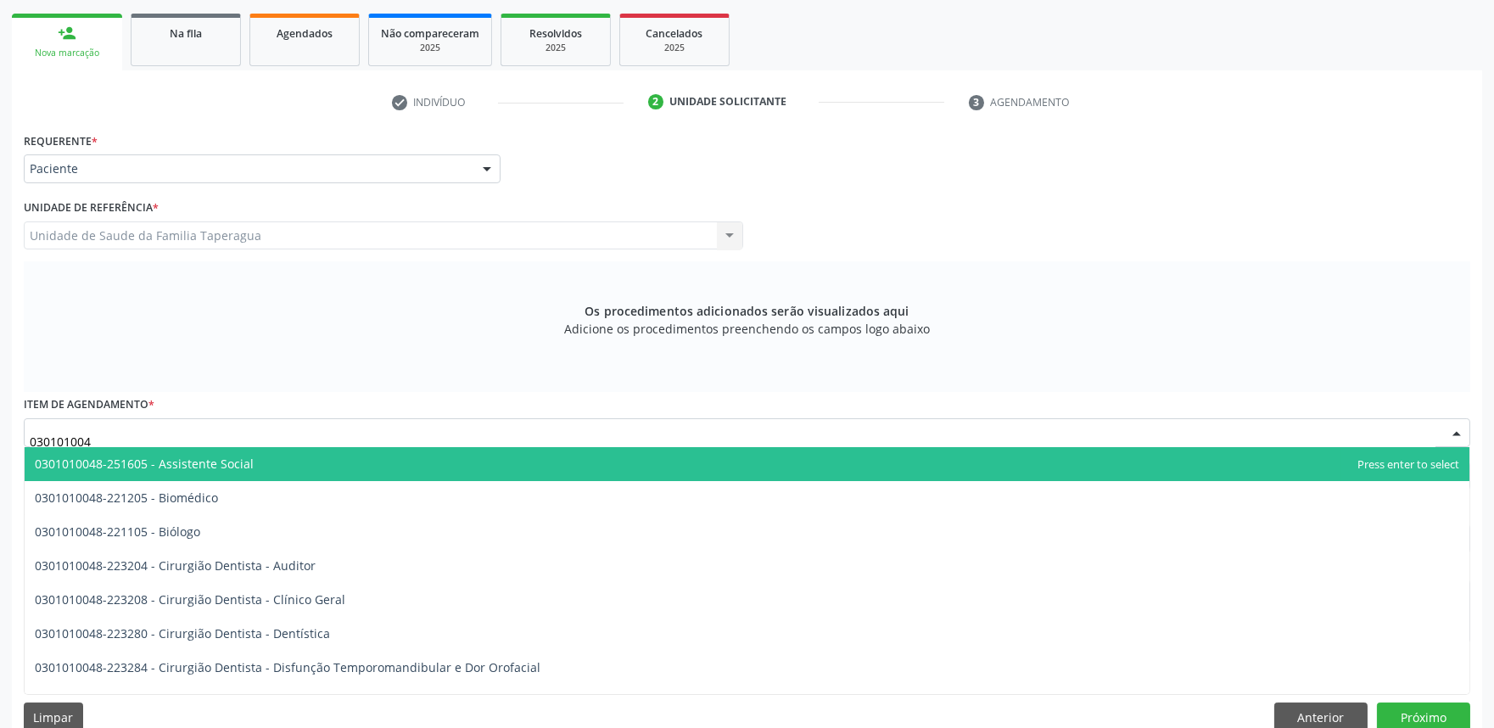
type input "0301010048"
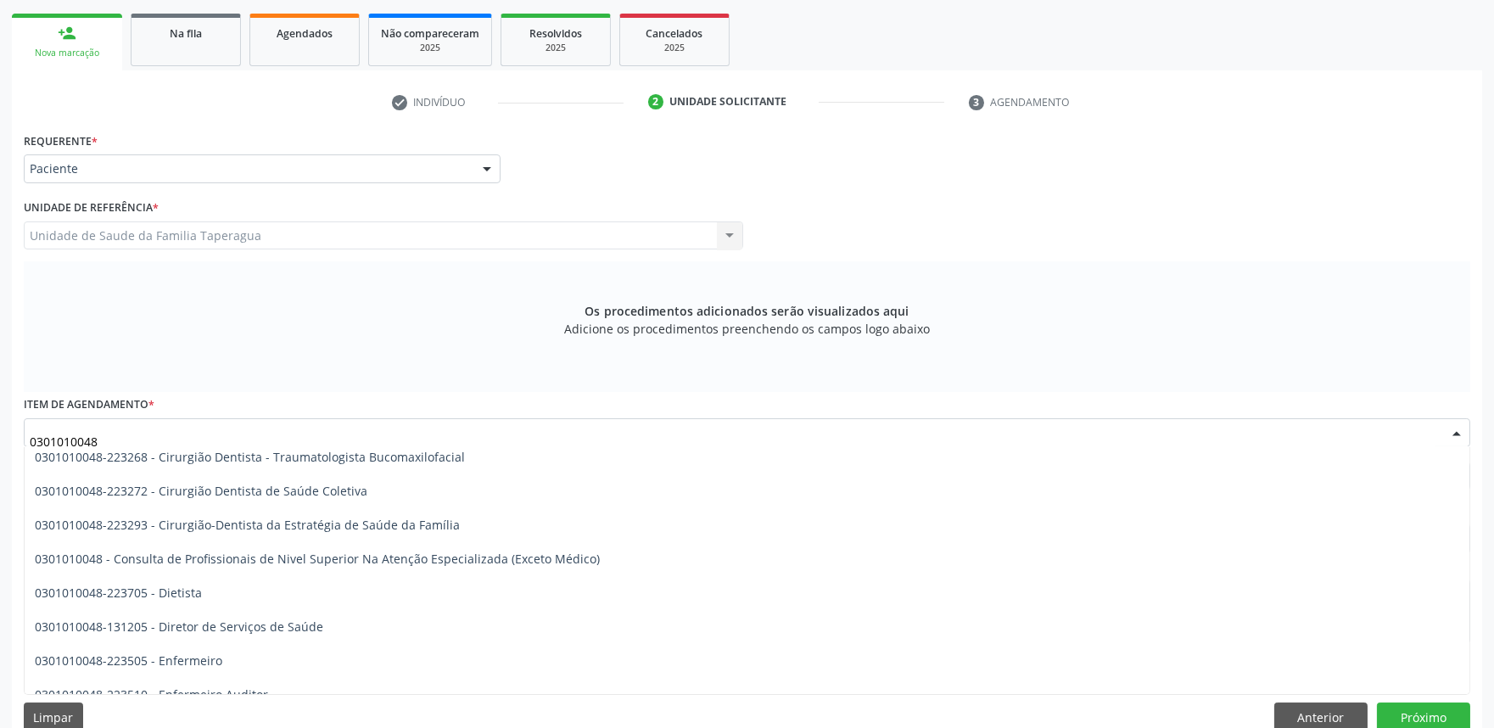
scroll to position [801, 0]
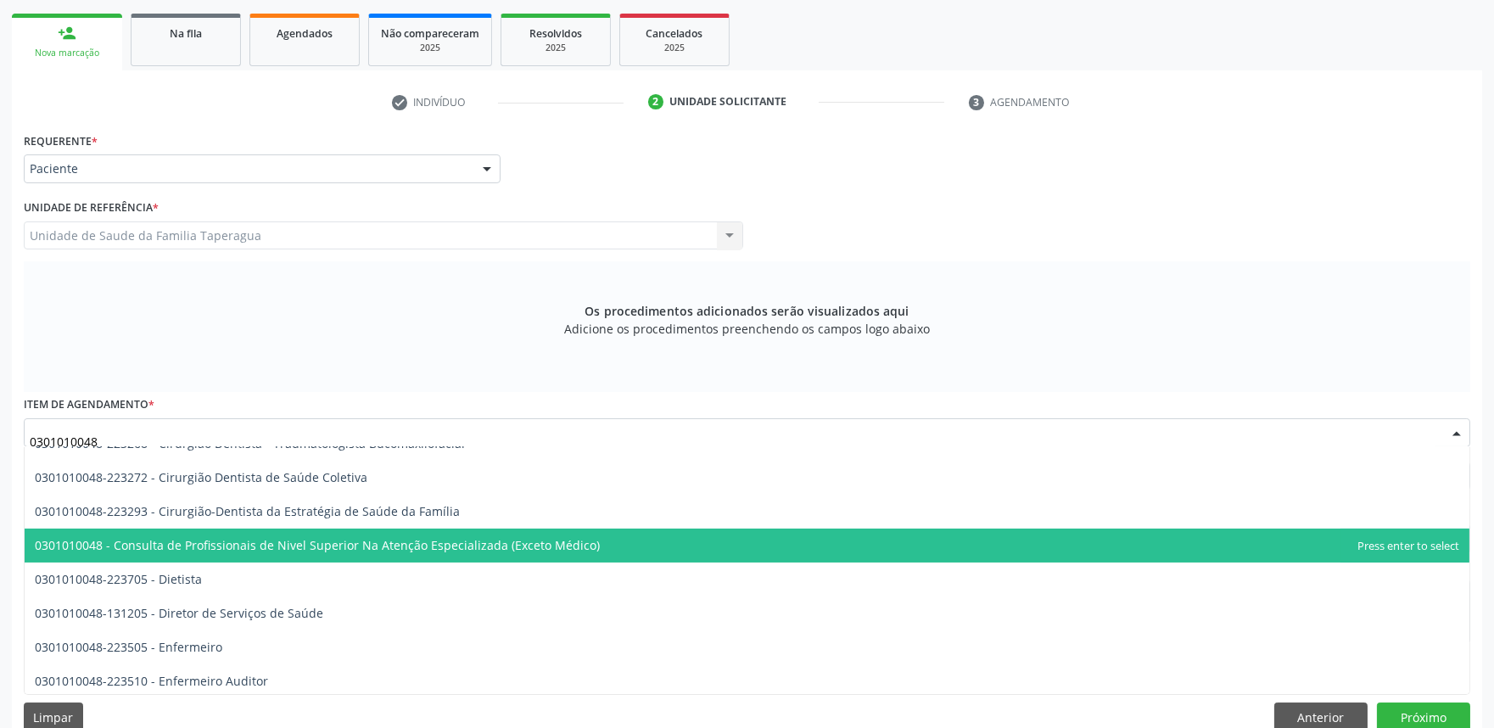
click at [668, 534] on span "0301010048 - Consulta de Profissionais de Nivel Superior Na Atenção Especializa…" at bounding box center [747, 545] width 1445 height 34
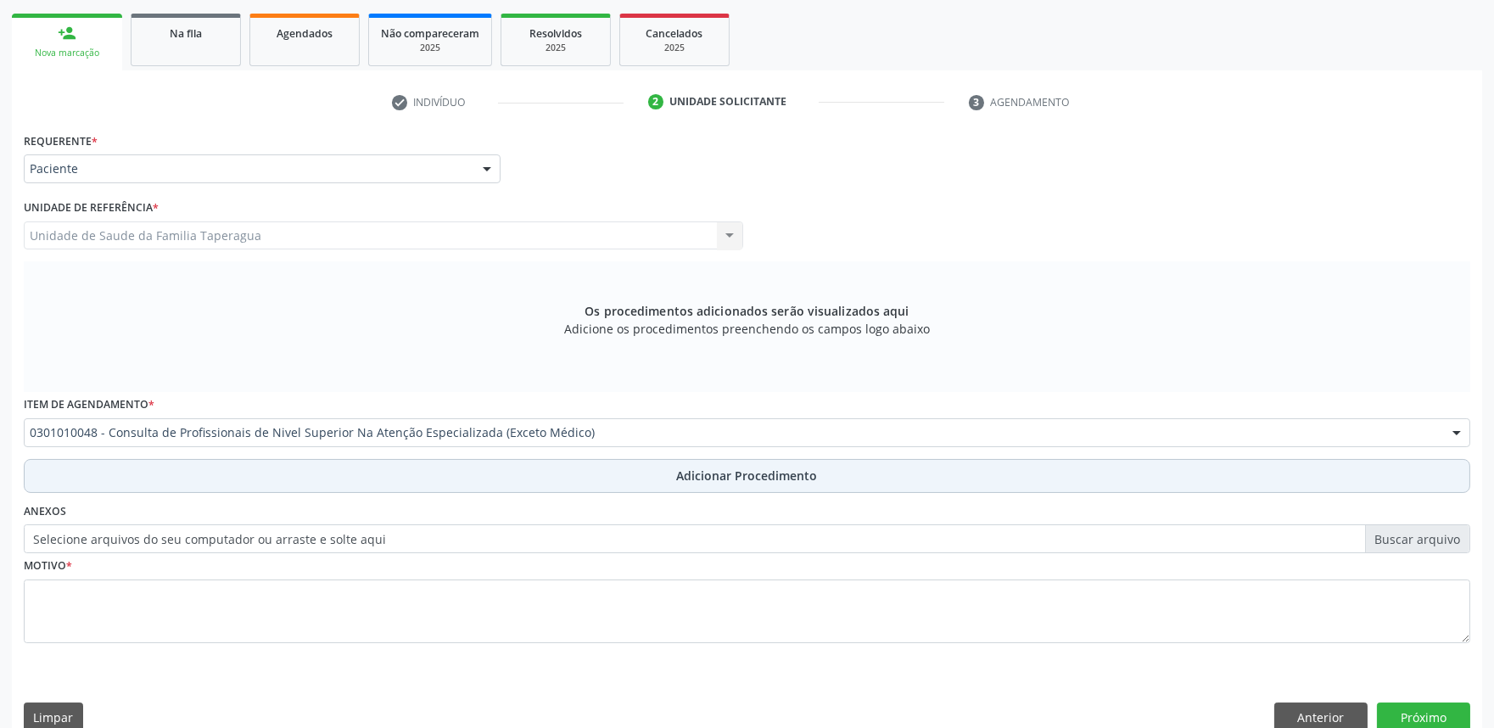
click at [715, 472] on span "Adicionar Procedimento" at bounding box center [747, 476] width 141 height 18
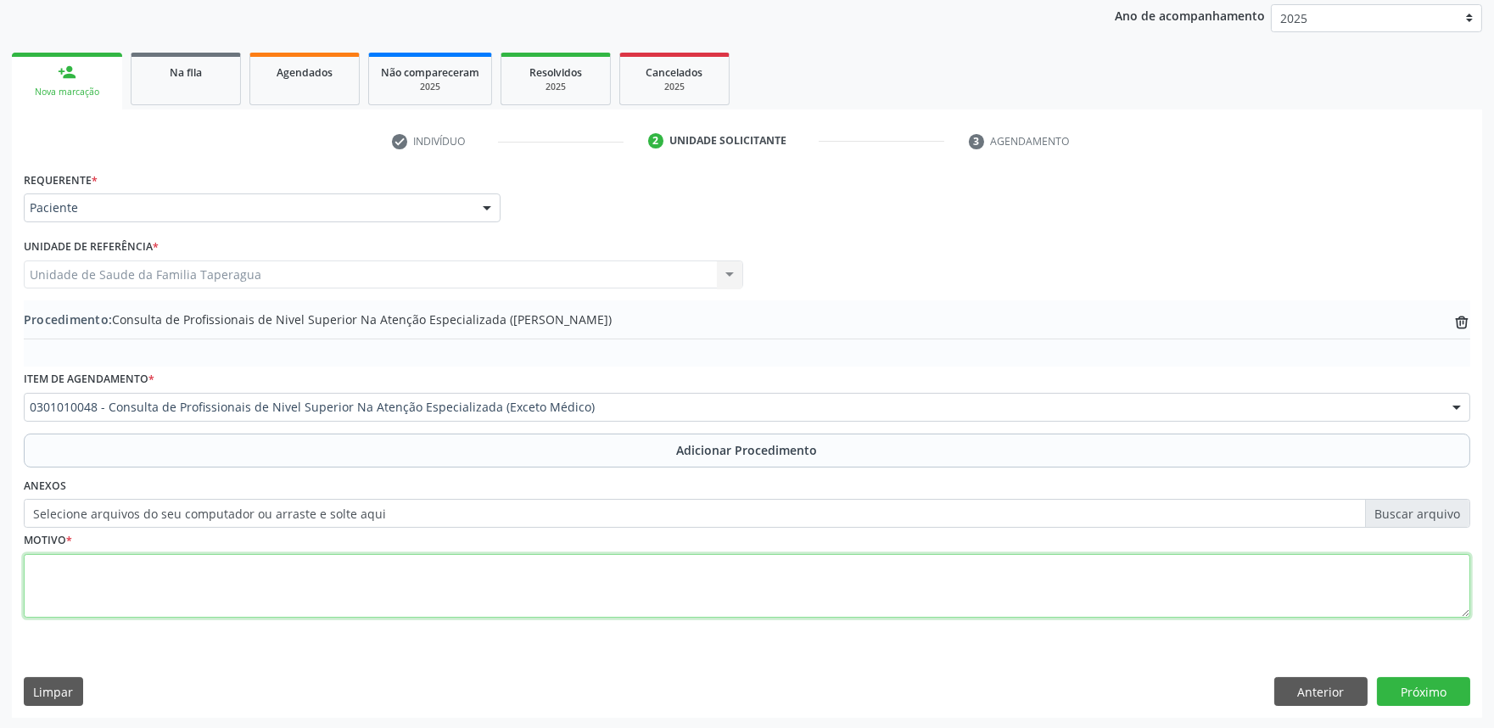
click at [681, 595] on textarea at bounding box center [747, 586] width 1446 height 64
click at [34, 573] on textarea "FISIOTERAPIA MOTORA" at bounding box center [747, 586] width 1446 height 64
click at [44, 584] on textarea "10 SESSÕES DE FISIOTERAPIA MOTORA" at bounding box center [747, 586] width 1446 height 64
click at [373, 557] on textarea "10 SESSÕES DE FISIOTERAPIA MOTORA" at bounding box center [747, 586] width 1446 height 64
type textarea "10 SESSÕES DE FISIOTERAPIA MOTORA IC: GONARTROSE DO JOELHO DIREITO"
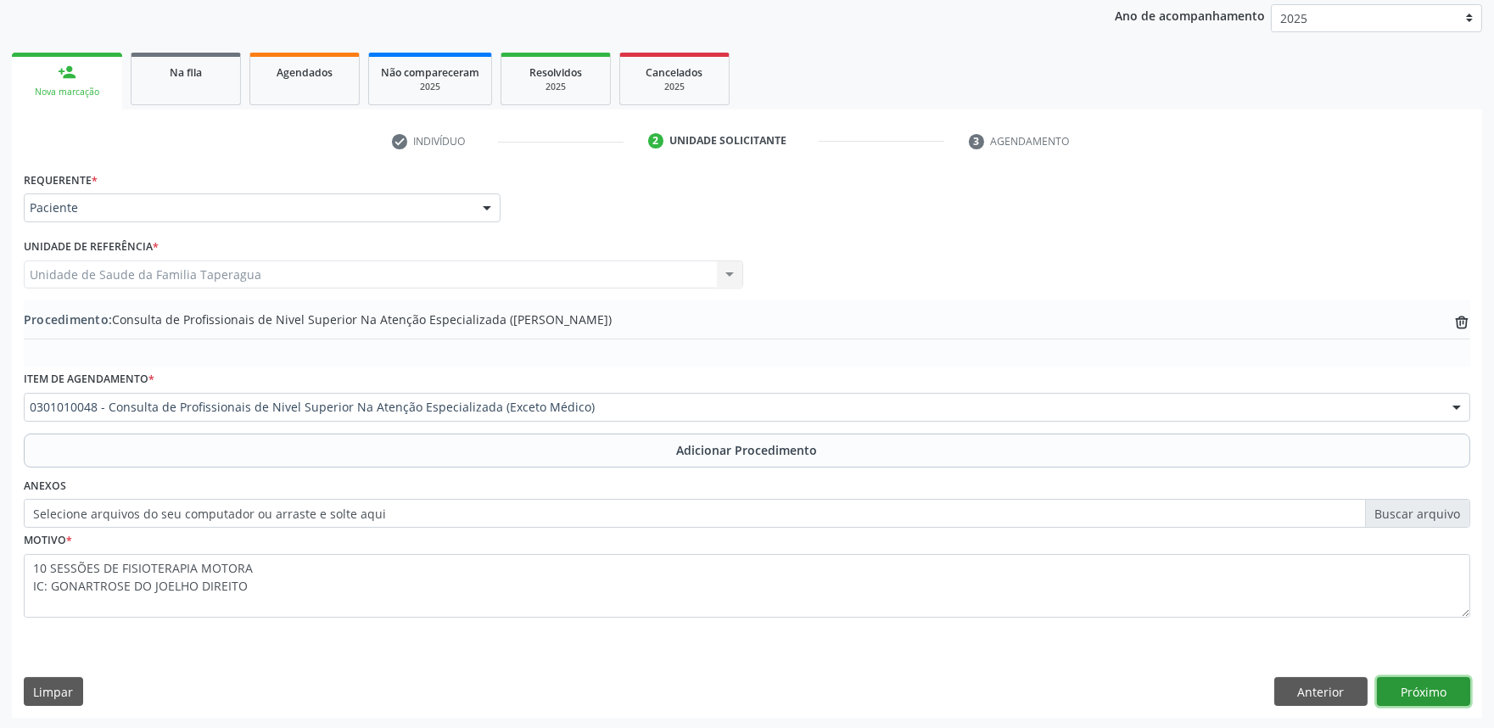
click at [1426, 690] on button "Próximo" at bounding box center [1423, 691] width 93 height 29
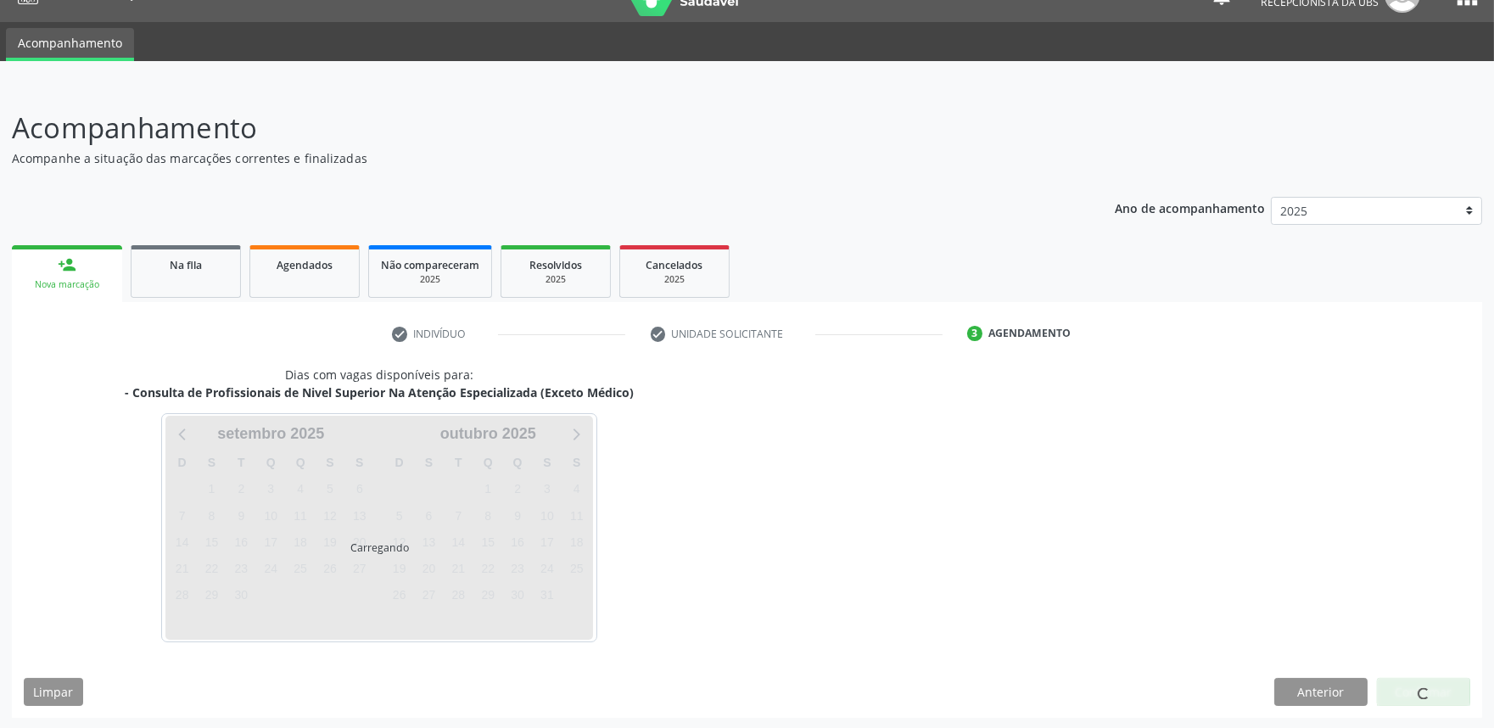
scroll to position [82, 0]
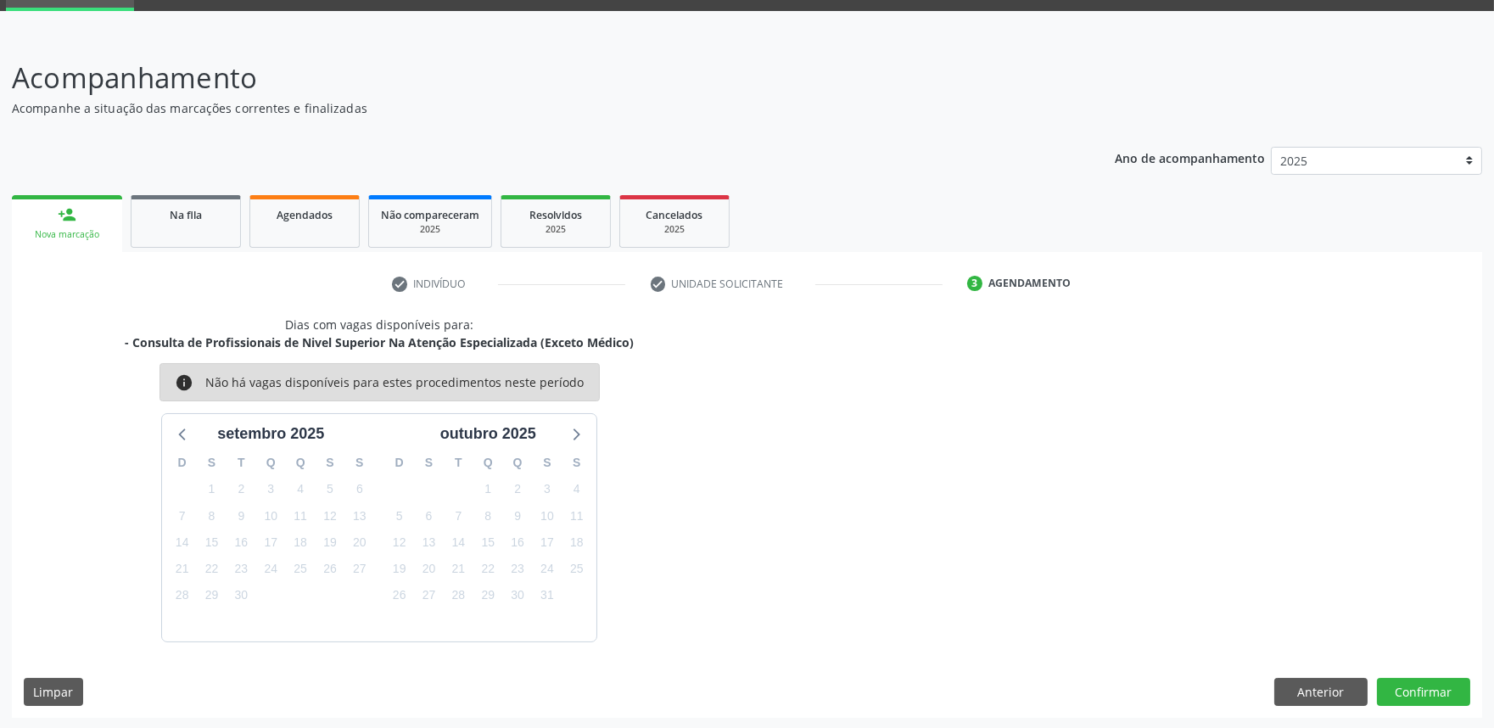
click at [1430, 674] on div "Dias com vagas disponíveis para: - Consulta de Profissionais de Nivel Superior …" at bounding box center [747, 517] width 1470 height 402
click at [1430, 688] on button "Confirmar" at bounding box center [1423, 692] width 93 height 29
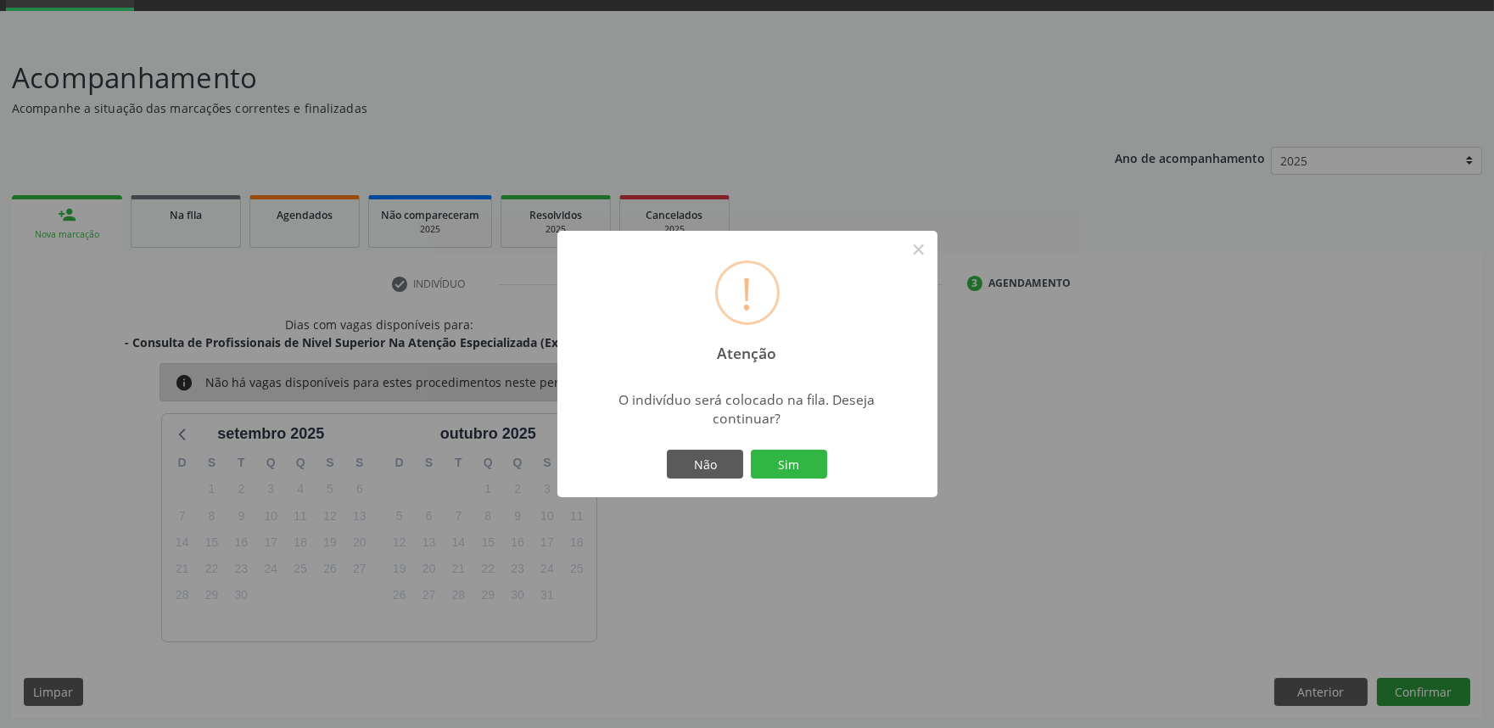
click at [751, 450] on button "Sim" at bounding box center [789, 464] width 76 height 29
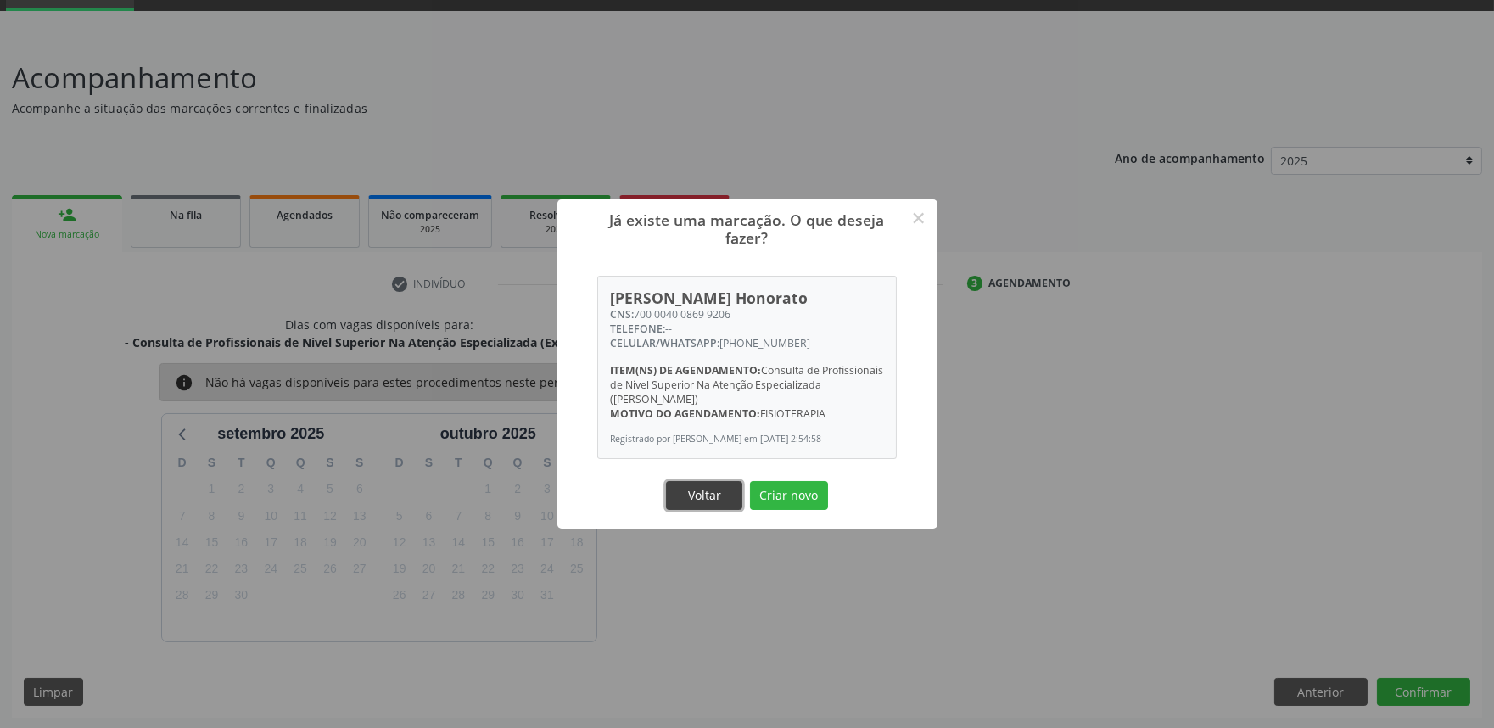
click at [710, 502] on button "Voltar" at bounding box center [704, 495] width 76 height 29
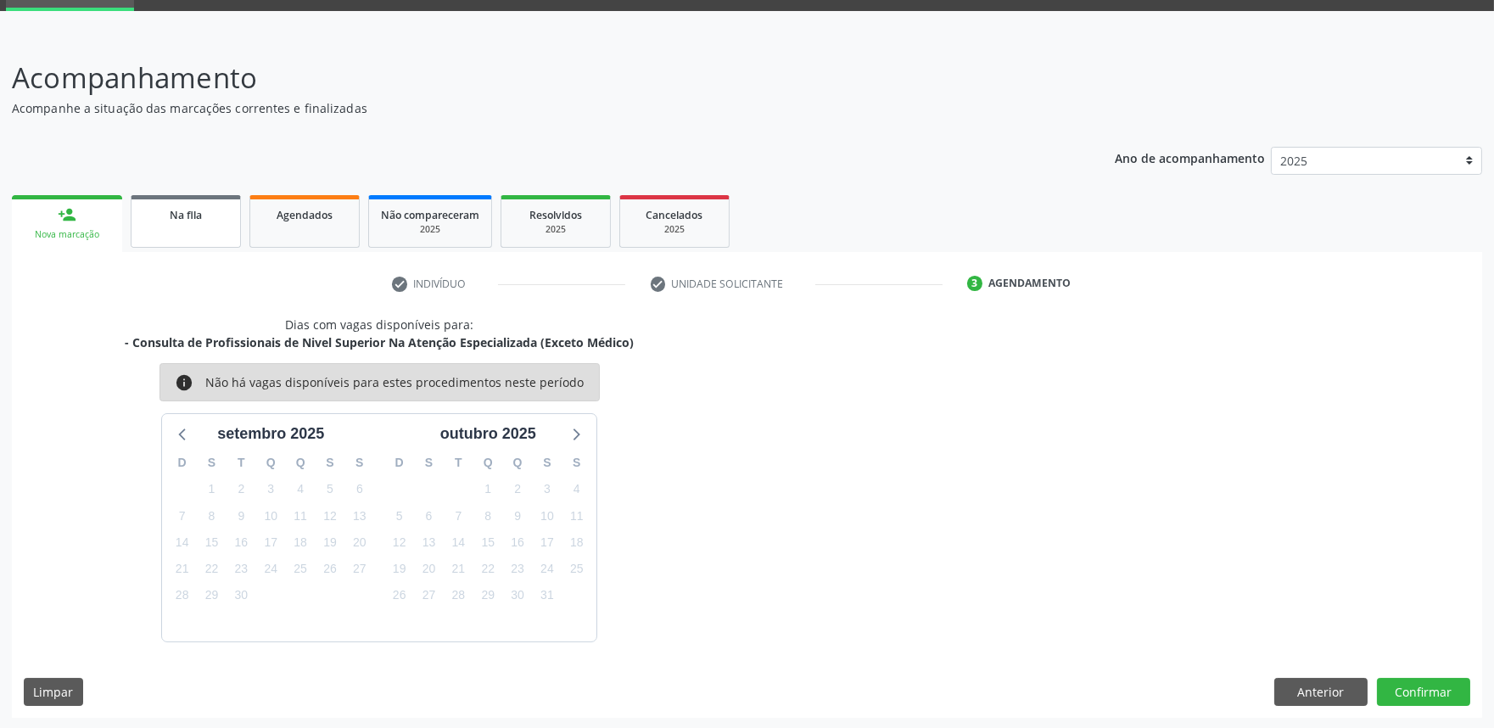
click at [224, 212] on div "Na fila" at bounding box center [185, 214] width 85 height 18
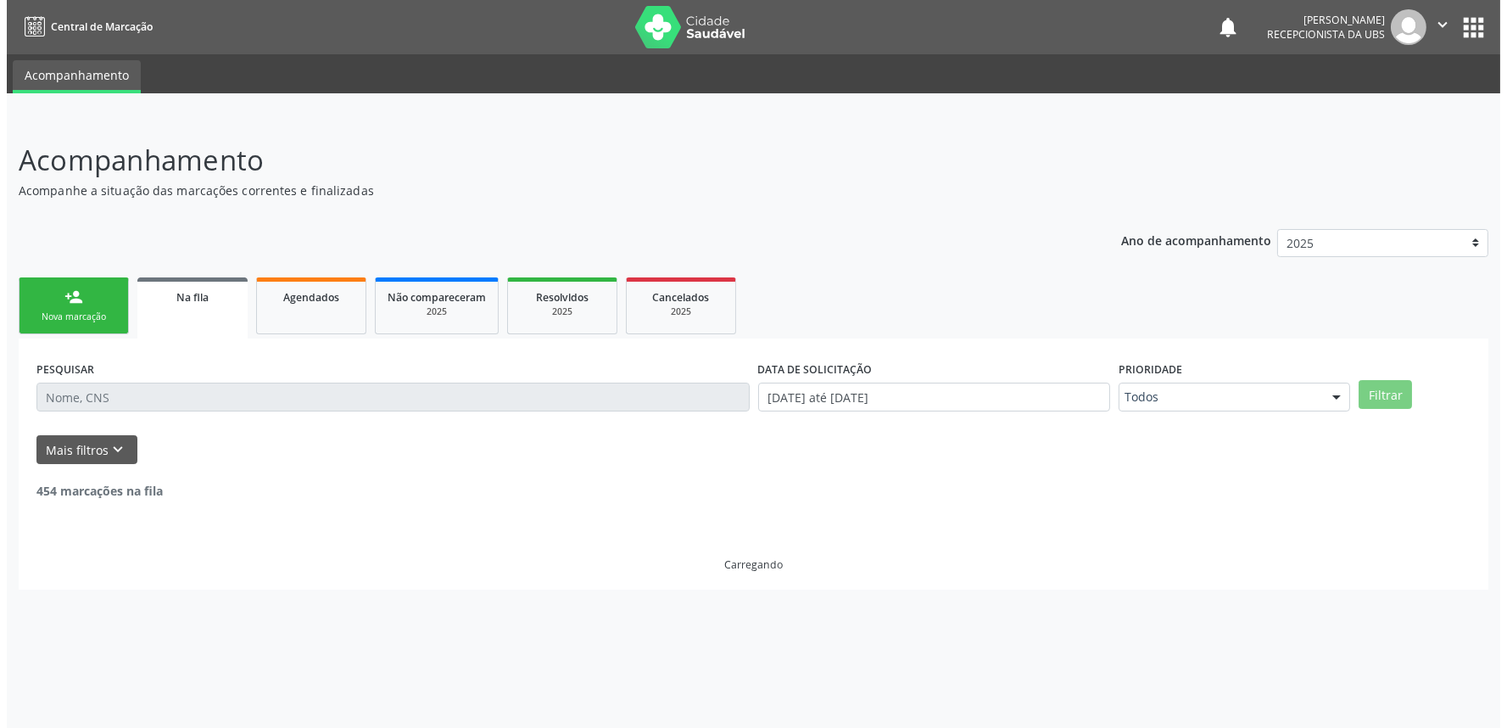
scroll to position [0, 0]
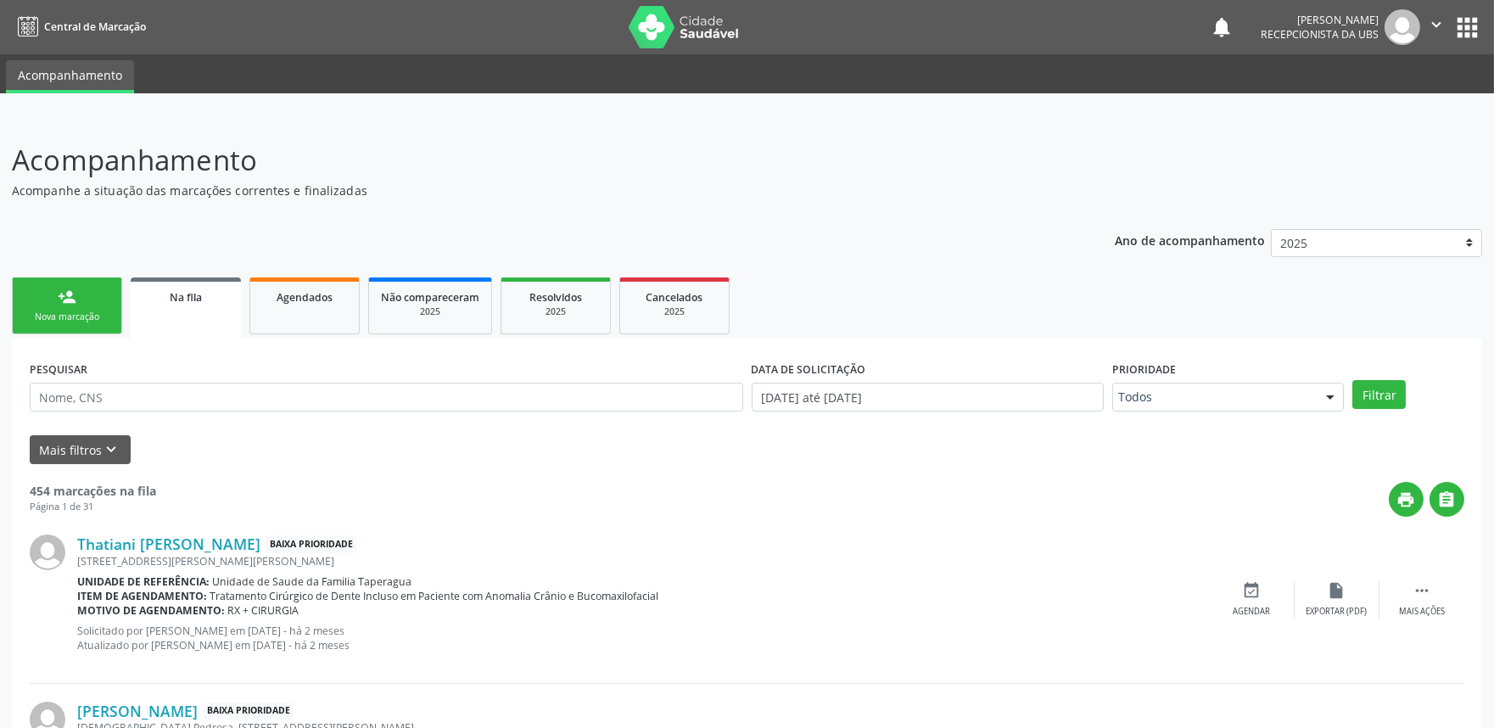
click at [339, 411] on div "PESQUISAR" at bounding box center [386, 389] width 722 height 66
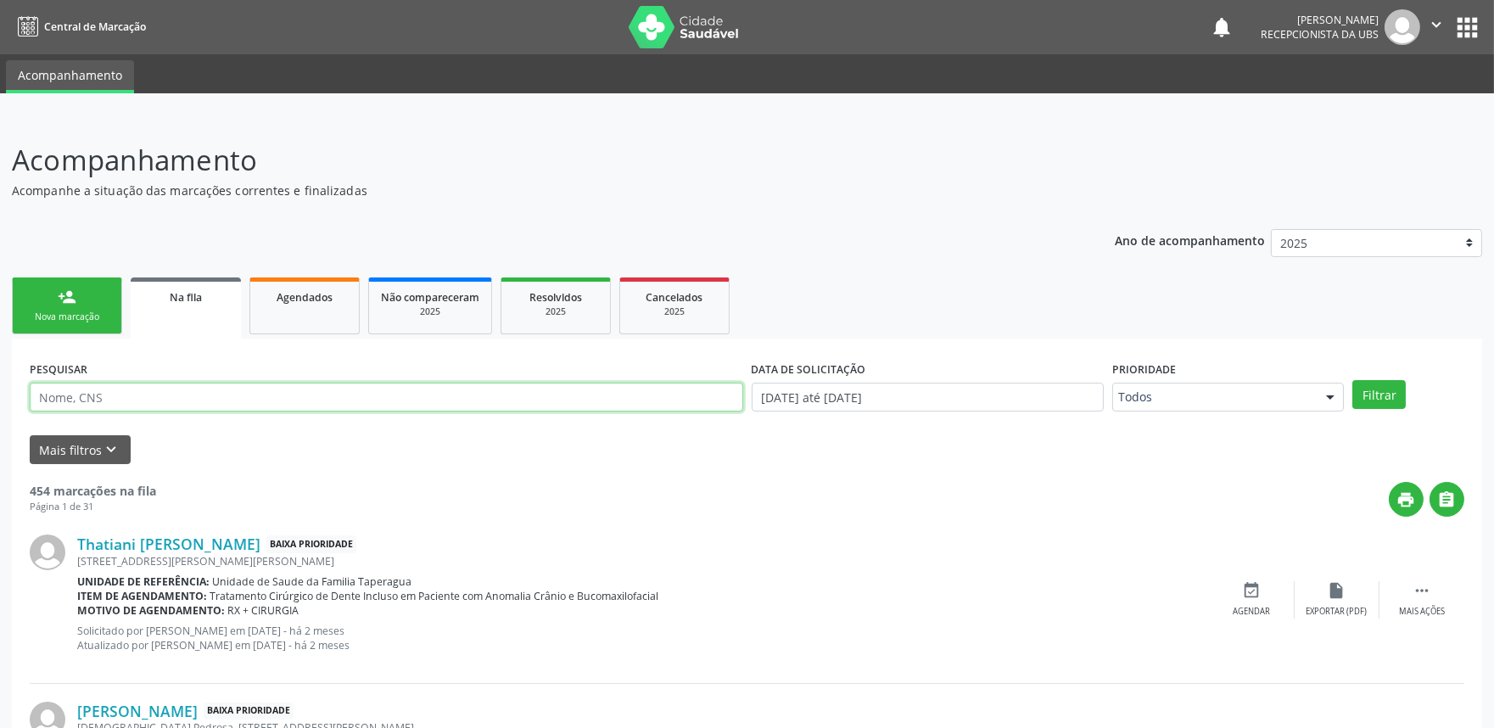
click at [348, 397] on input "text" at bounding box center [386, 397] width 713 height 29
paste input "700004008699206"
type input "700004008699206"
click at [1352, 380] on button "Filtrar" at bounding box center [1378, 394] width 53 height 29
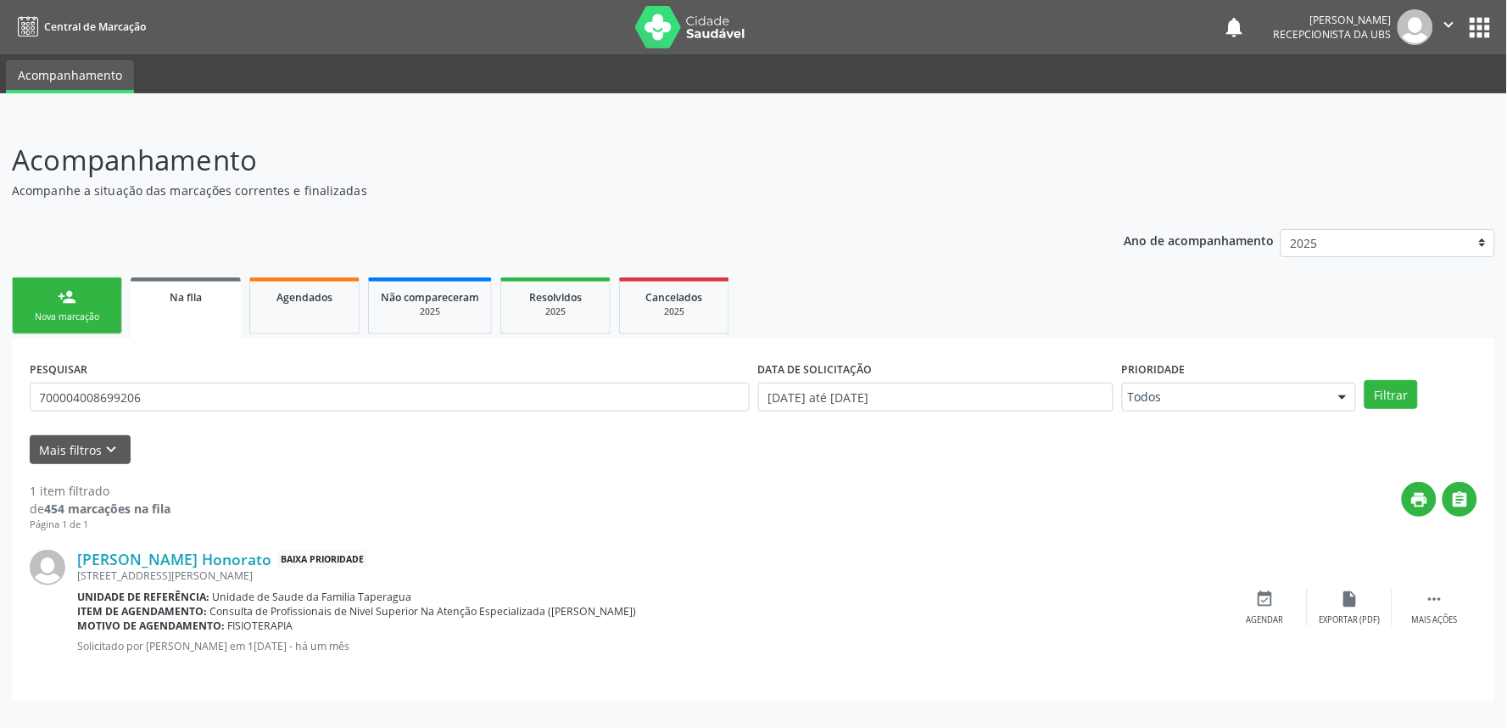
click at [1442, 23] on icon "" at bounding box center [1449, 24] width 19 height 19
click at [1384, 98] on link "Sair" at bounding box center [1406, 104] width 117 height 24
